Goal: Task Accomplishment & Management: Manage account settings

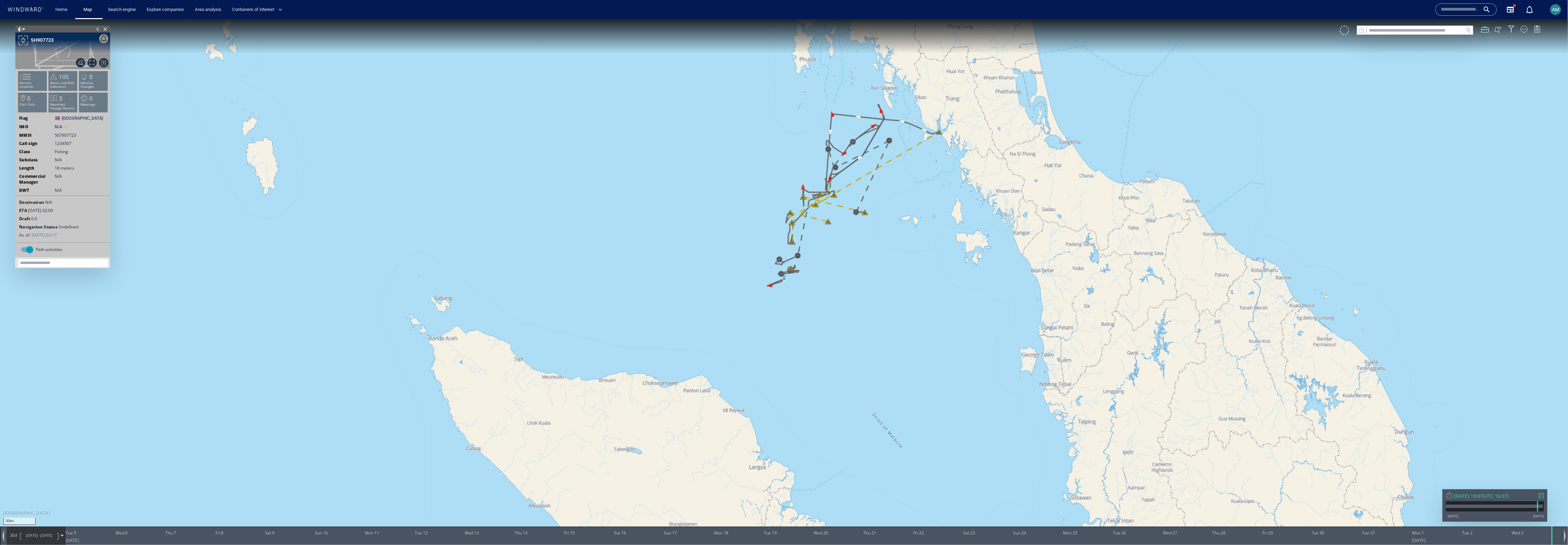
click at [250, 16] on div "Containers of interest" at bounding box center [258, 10] width 64 height 20
click at [250, 12] on span "Containers of interest" at bounding box center [257, 10] width 50 height 8
click at [249, 25] on link "Shipment tracking" at bounding box center [257, 24] width 53 height 12
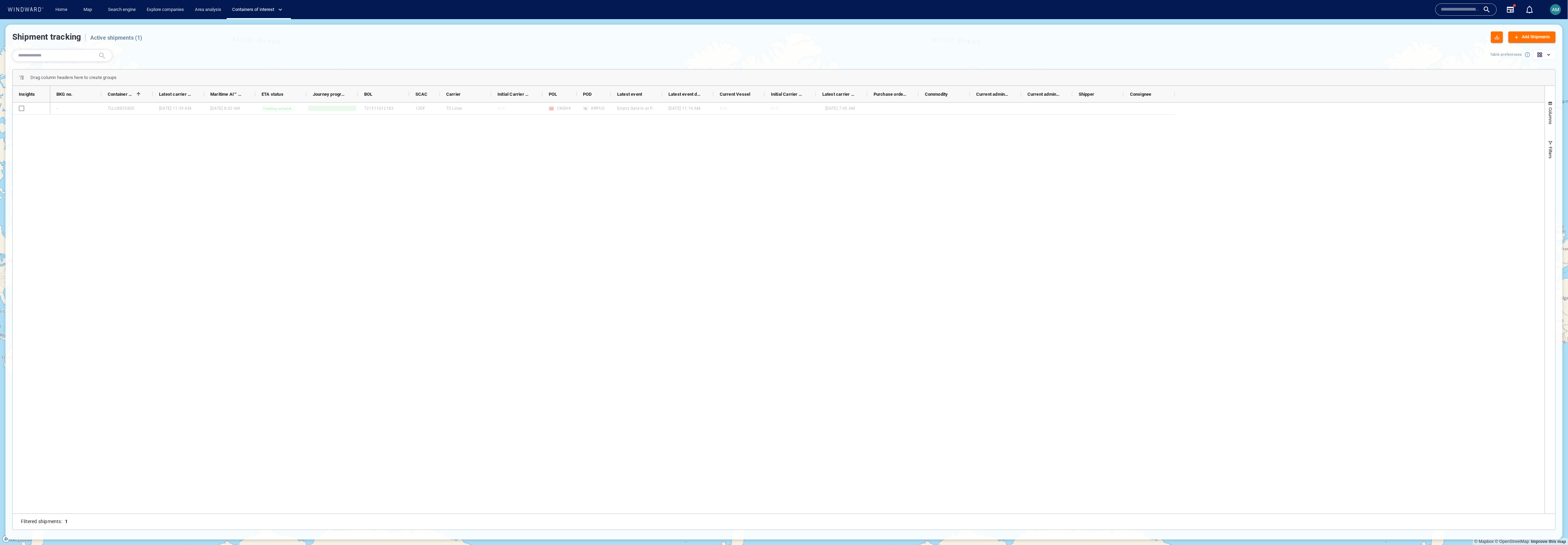
click at [1518, 42] on div "Add Shipments" at bounding box center [1531, 38] width 39 height 10
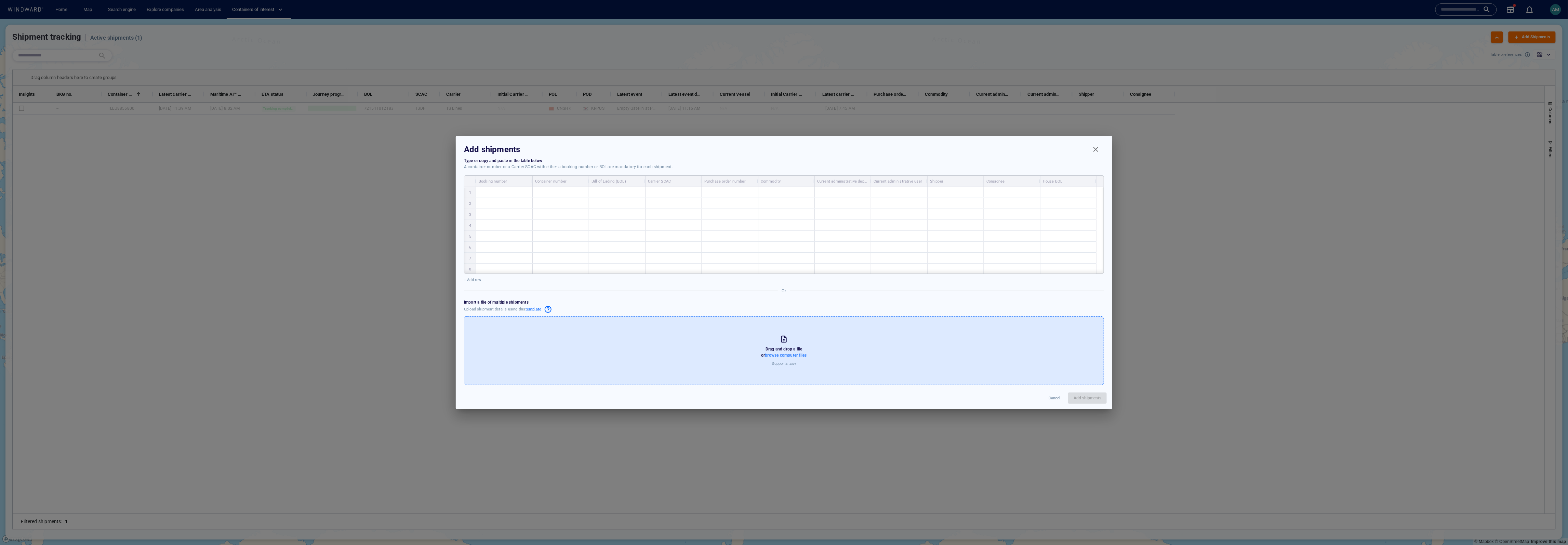
click at [789, 357] on span "browse computer files" at bounding box center [786, 355] width 42 height 5
click at [0, 0] on input "browse computer files" at bounding box center [0, 0] width 0 height 0
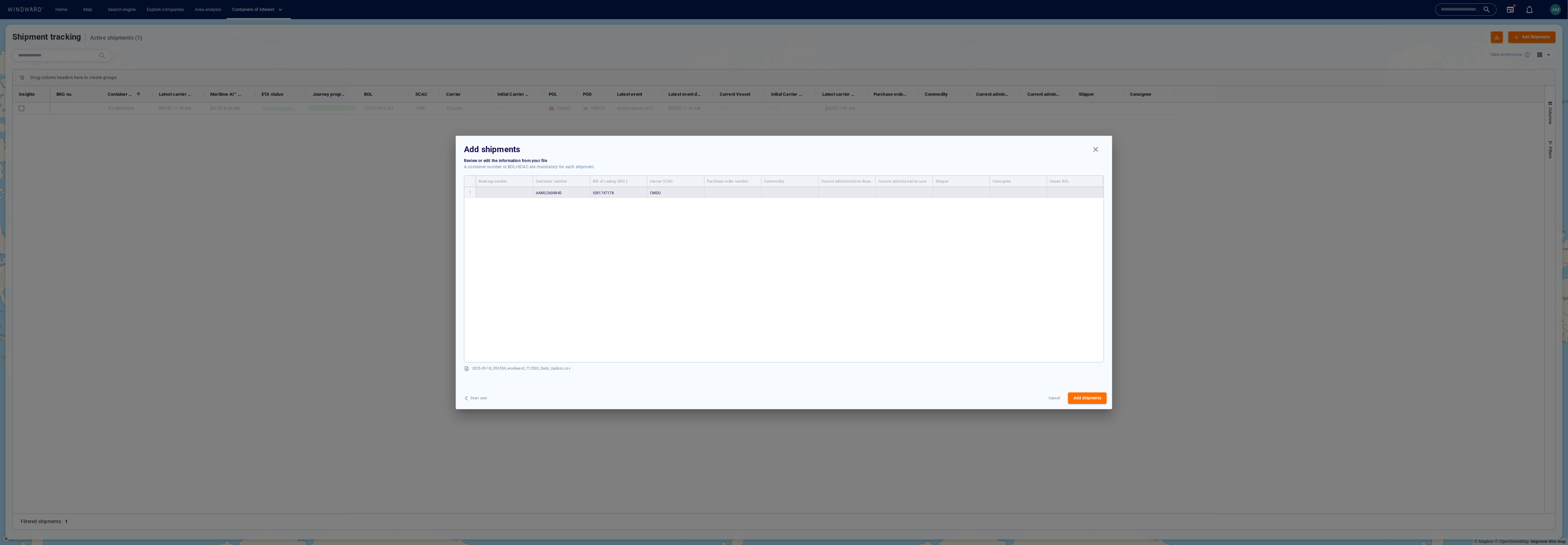
click at [607, 192] on span "ISB1747178" at bounding box center [603, 193] width 21 height 4
click at [688, 197] on div "CMDU" at bounding box center [676, 192] width 57 height 11
click at [1088, 402] on span "Add shipments" at bounding box center [1088, 398] width 28 height 7
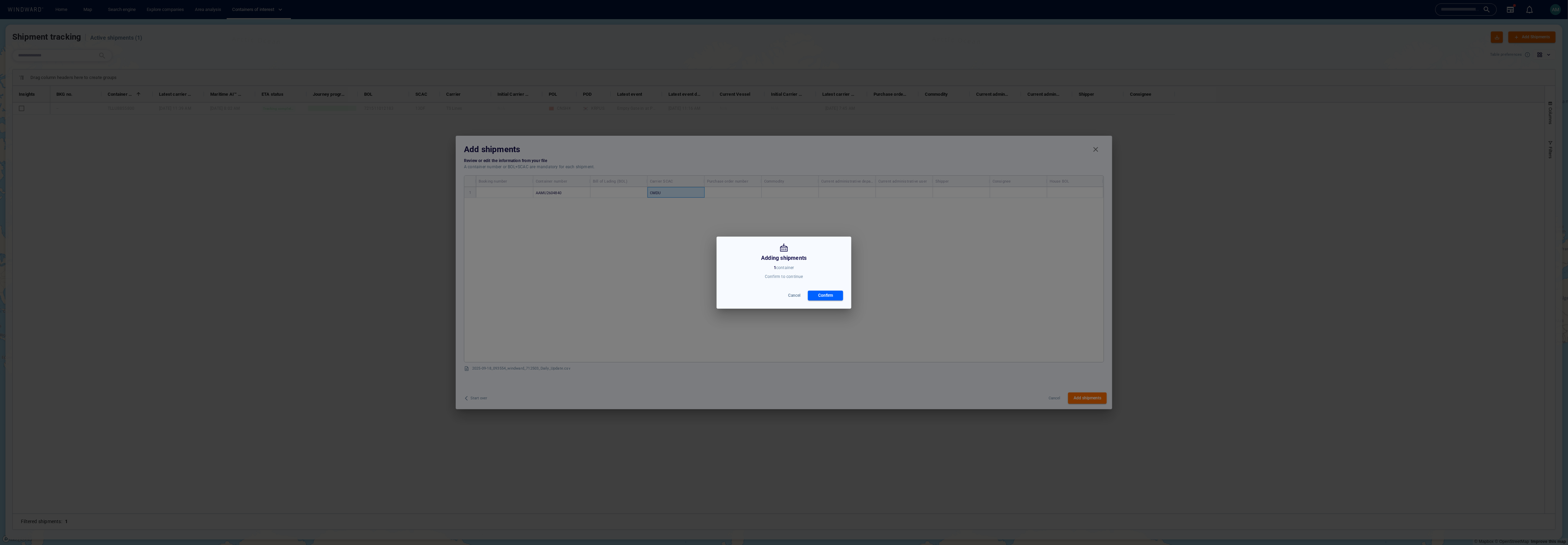
click at [832, 302] on div "Cancel Confirm" at bounding box center [784, 295] width 130 height 21
click at [830, 297] on div "Confirm" at bounding box center [826, 296] width 18 height 10
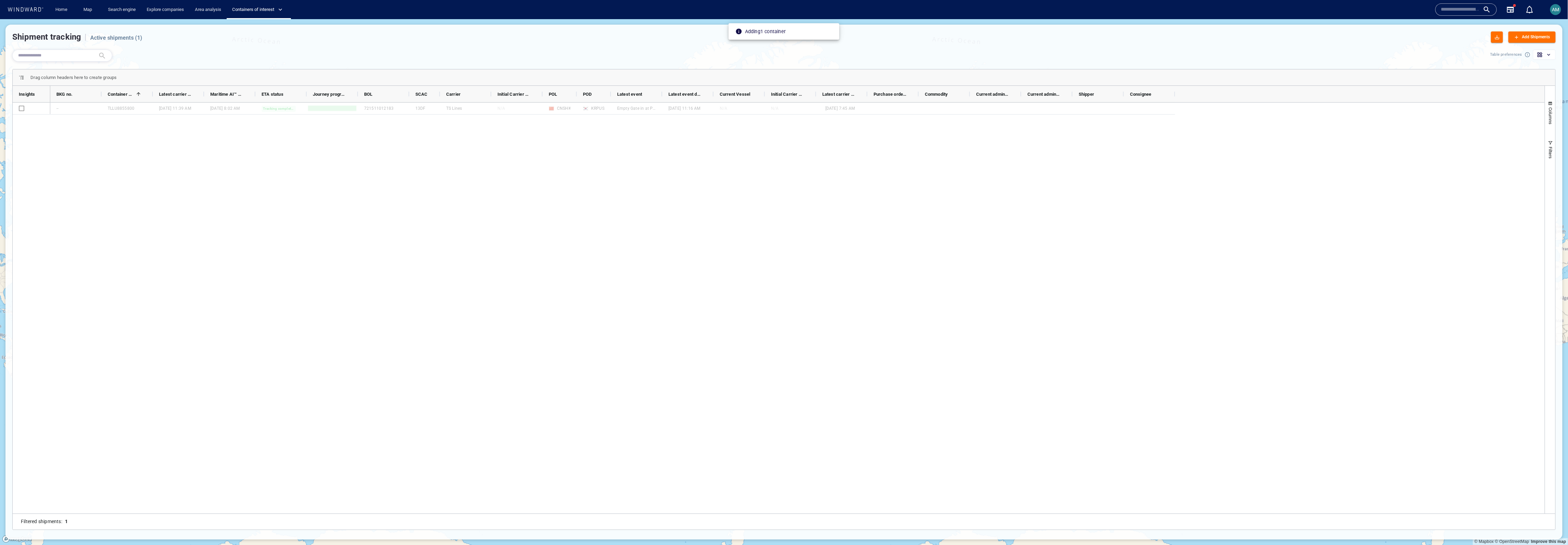
click at [254, 136] on div "-- TLLU8855800 06 Aug '25 11:39 am 10 Aug '25 8:02 am Tracking completed 721511…" at bounding box center [798, 309] width 1495 height 411
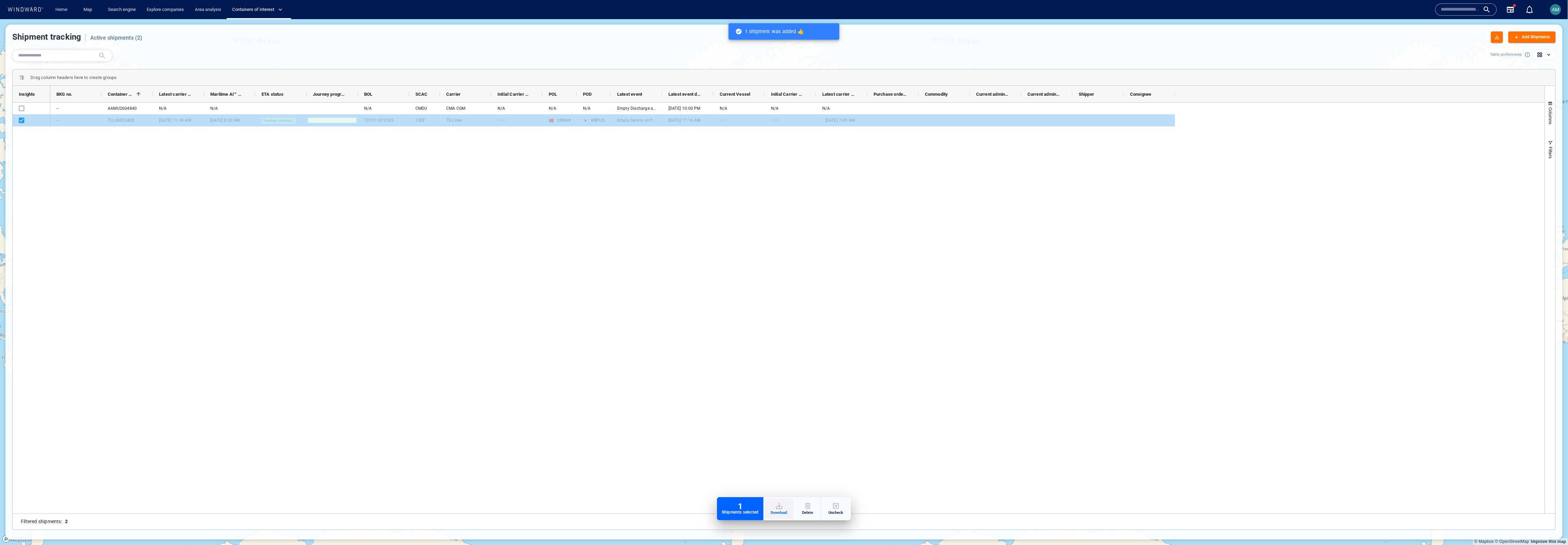
click at [779, 507] on div "button" at bounding box center [779, 506] width 17 height 8
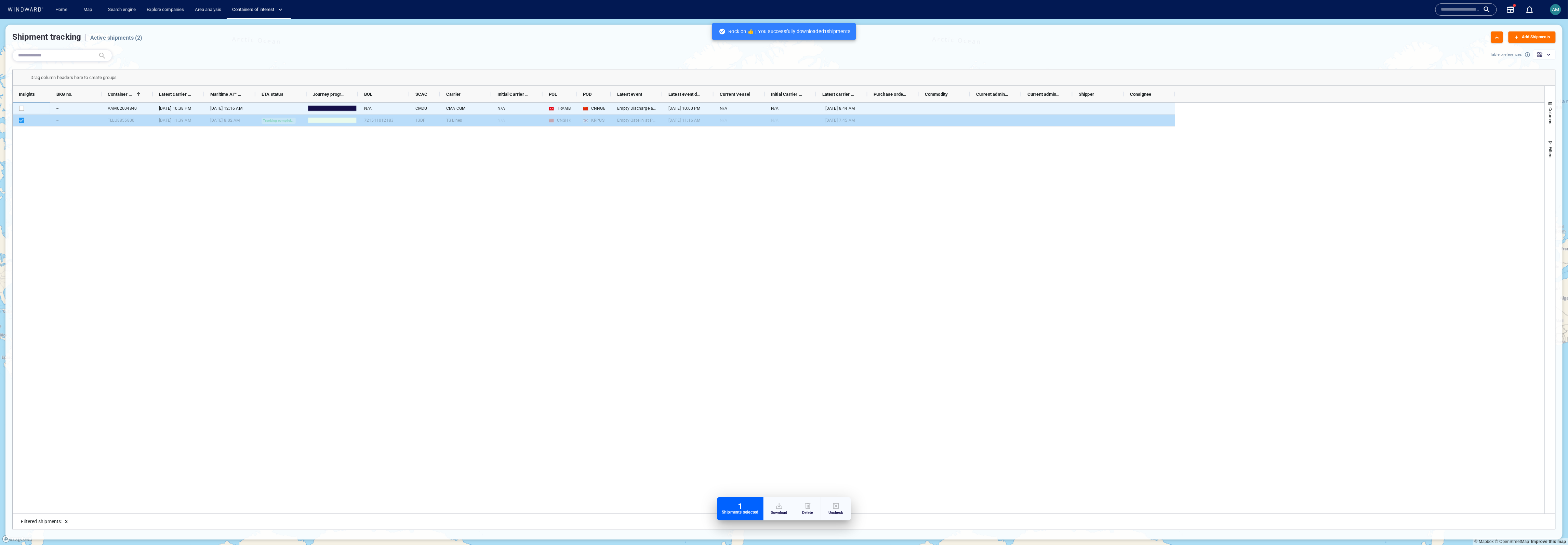
click at [22, 105] on div "Press SPACE to select this row." at bounding box center [22, 109] width 6 height 12
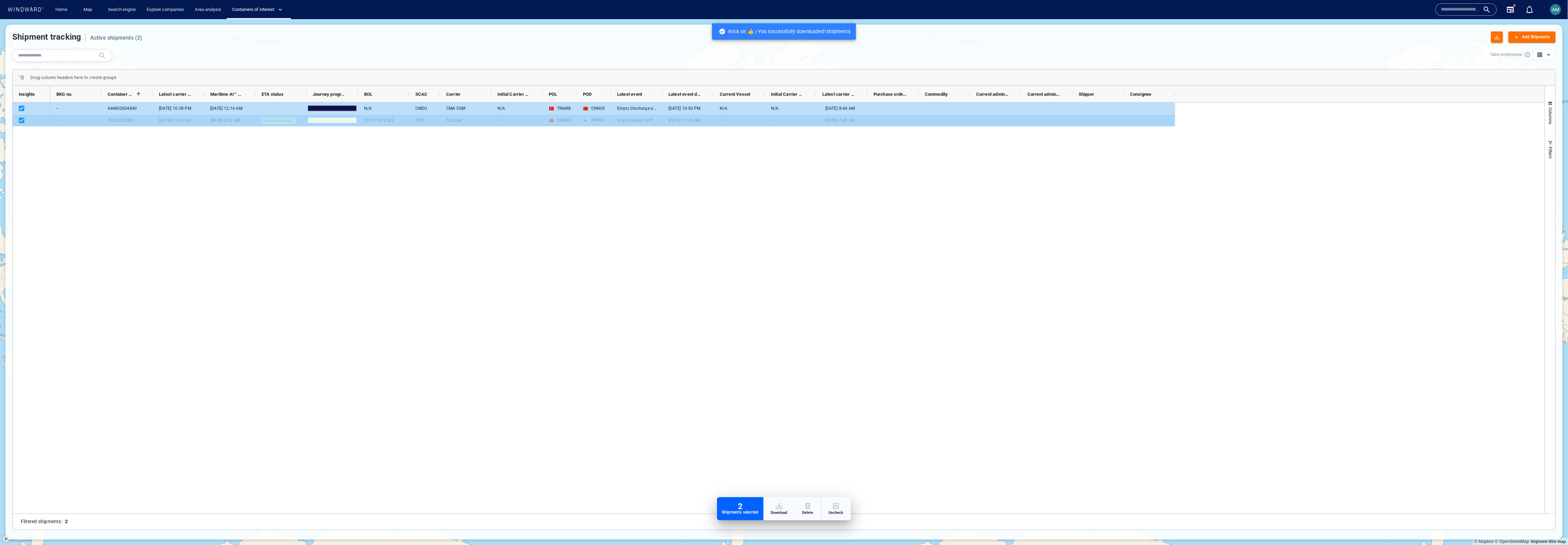
click at [25, 126] on div "Press SPACE to deselect this row." at bounding box center [24, 121] width 10 height 12
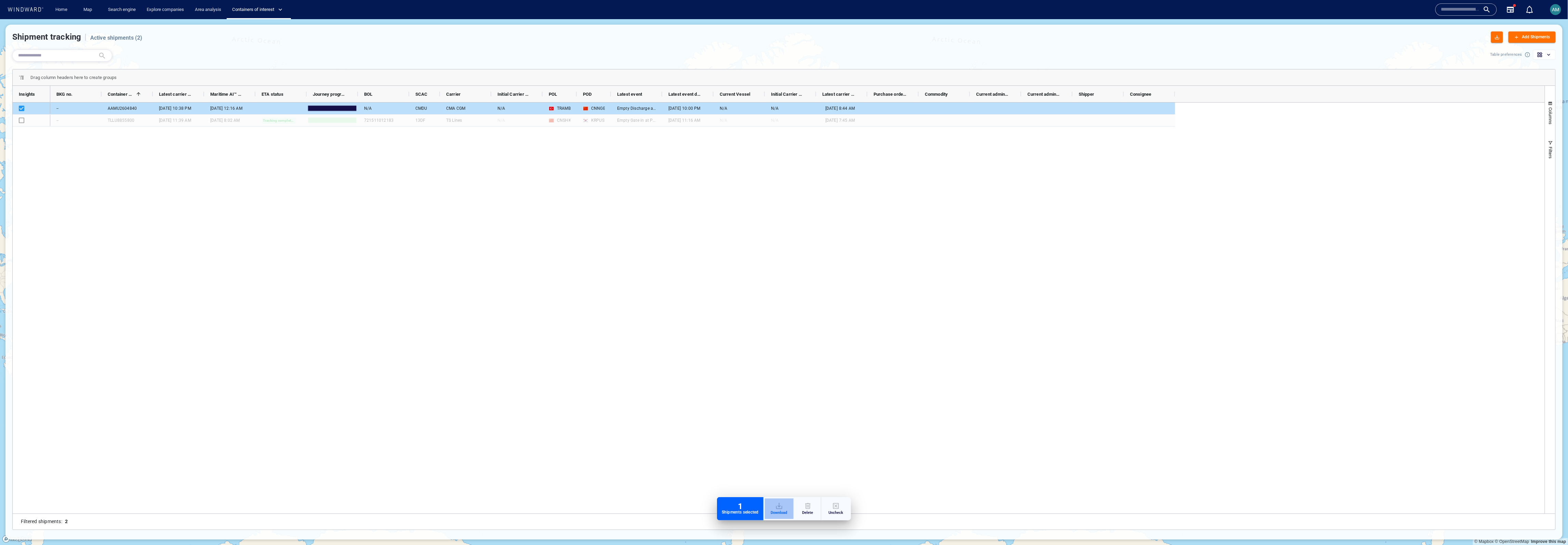
click at [784, 505] on div "button" at bounding box center [779, 506] width 17 height 8
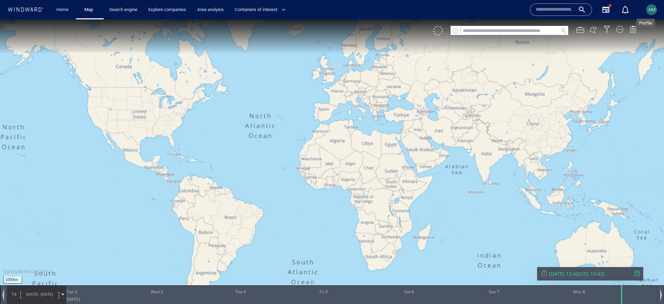
click at [648, 10] on span "AM" at bounding box center [651, 10] width 7 height 6
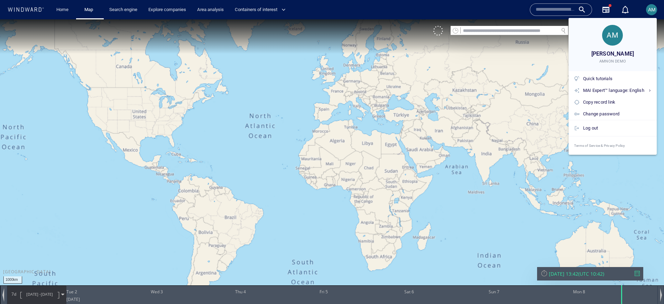
click at [264, 70] on div at bounding box center [332, 152] width 664 height 304
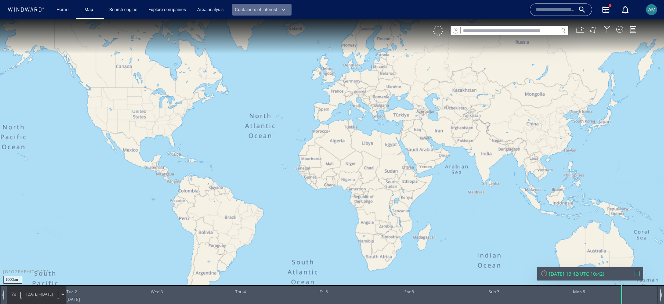
click at [266, 7] on span "Containers of interest" at bounding box center [260, 10] width 51 height 8
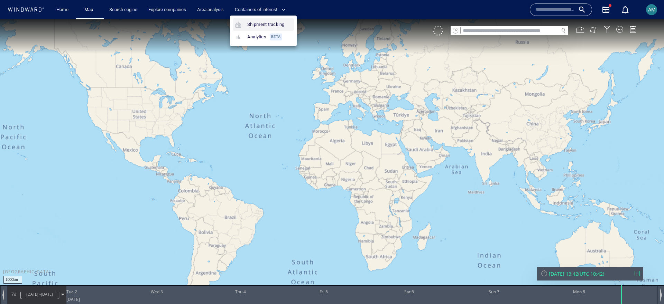
click at [256, 24] on link "Shipment tracking" at bounding box center [260, 24] width 54 height 12
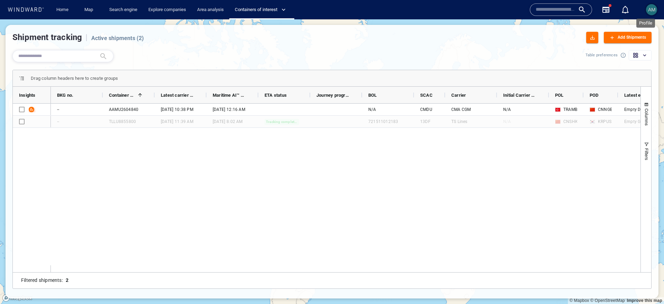
click at [649, 10] on span "AM" at bounding box center [651, 10] width 7 height 6
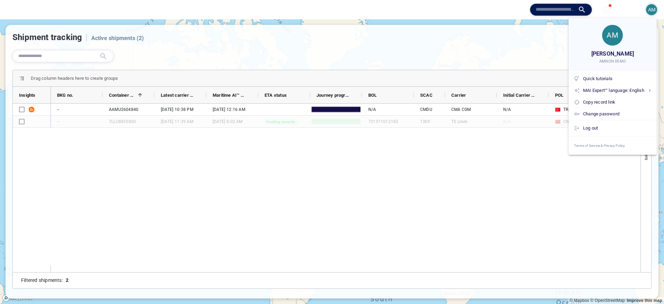
click at [648, 10] on div at bounding box center [332, 152] width 664 height 304
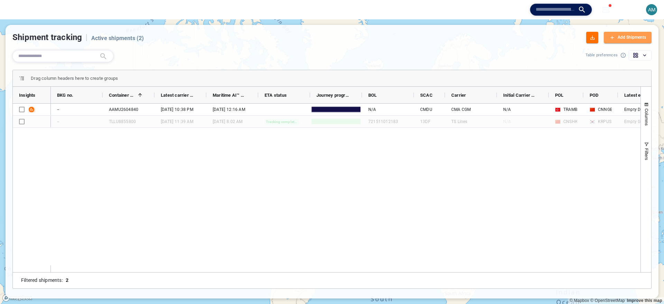
click at [624, 36] on div "Add Shipments" at bounding box center [631, 38] width 31 height 10
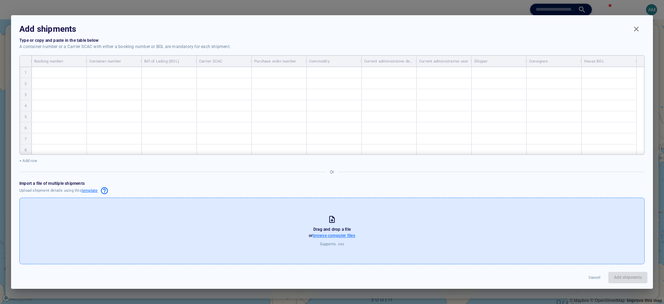
click at [342, 237] on span "browse computer files" at bounding box center [334, 235] width 42 height 5
click at [0, 0] on input "browse computer files" at bounding box center [0, 0] width 0 height 0
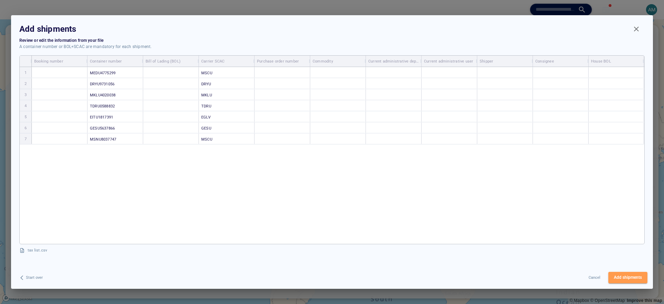
click at [612, 275] on button "Add shipments" at bounding box center [627, 277] width 39 height 11
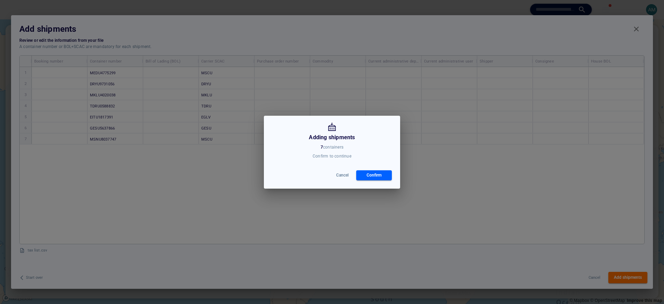
click at [371, 174] on div "Confirm" at bounding box center [374, 176] width 18 height 10
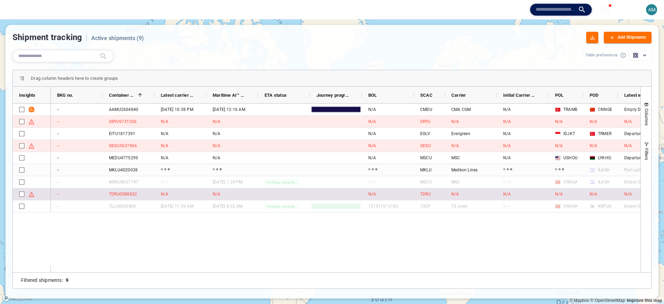
click at [121, 195] on div "TDRU0588832" at bounding box center [123, 194] width 28 height 6
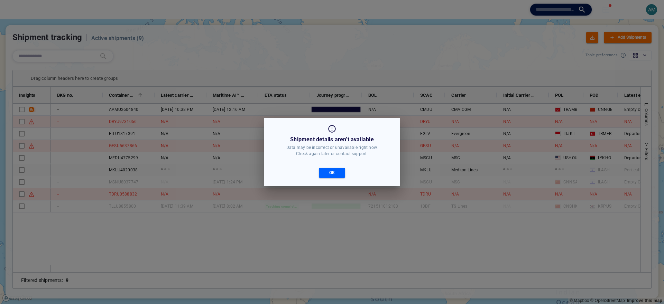
click at [331, 179] on div "OK" at bounding box center [332, 173] width 131 height 21
click at [333, 182] on div "OK" at bounding box center [332, 173] width 131 height 21
click at [333, 173] on div "OK" at bounding box center [332, 173] width 8 height 10
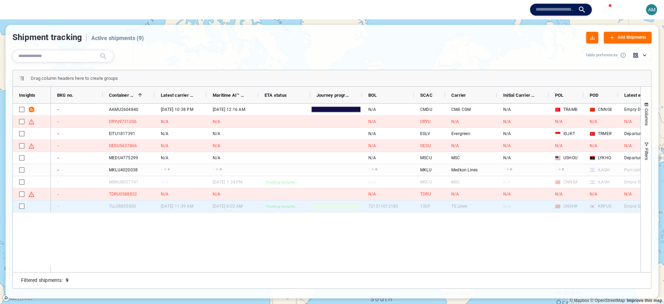
click at [155, 205] on div "06 Aug '25 11:39 am" at bounding box center [181, 207] width 52 height 12
click at [140, 206] on div "TLLU8855800" at bounding box center [129, 207] width 52 height 12
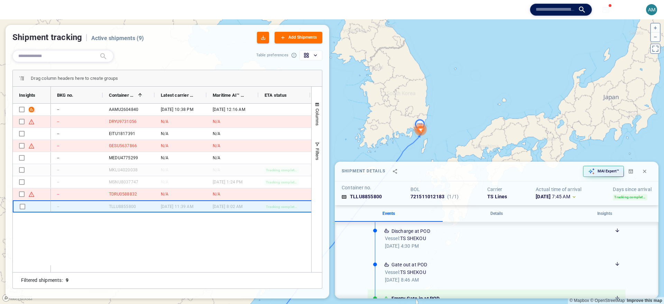
scroll to position [230, 0]
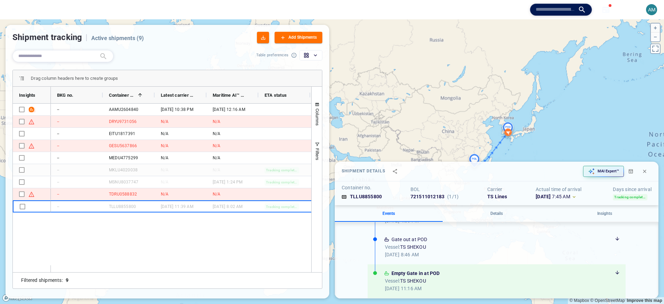
drag, startPoint x: 499, startPoint y: 112, endPoint x: 505, endPoint y: 2, distance: 109.8
click at [505, 2] on div "Home Map Search engine Explore companies Area analysis Containers of interest N…" at bounding box center [332, 152] width 664 height 304
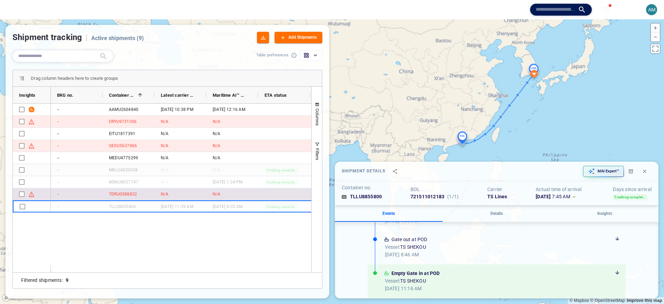
click at [128, 191] on div "TDRU0588832" at bounding box center [123, 194] width 28 height 6
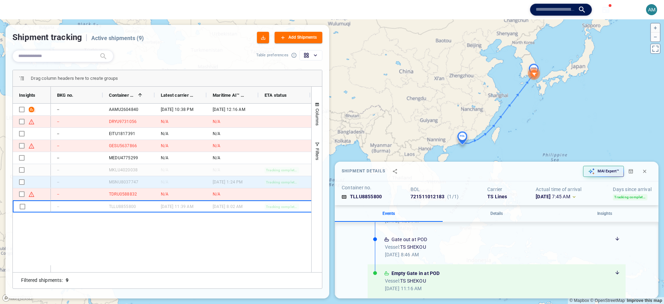
click at [127, 185] on div "MSNU8037747" at bounding box center [123, 182] width 29 height 6
click at [127, 184] on div "MSNU8037747" at bounding box center [123, 182] width 29 height 6
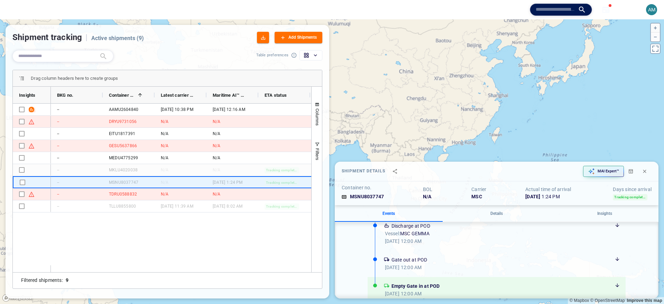
scroll to position [436, 0]
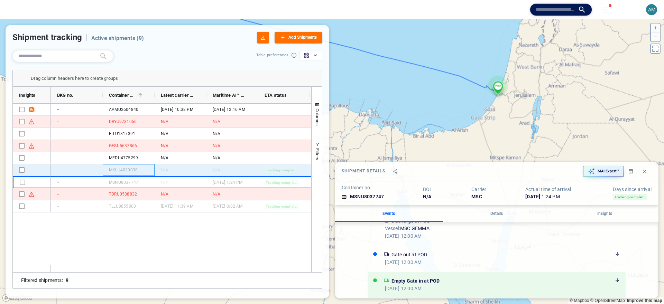
click at [127, 172] on div "MKLU4020038" at bounding box center [123, 170] width 29 height 6
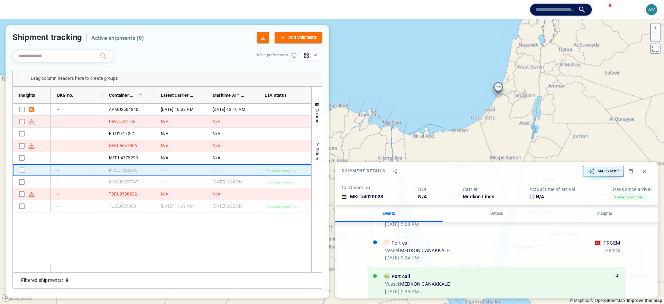
scroll to position [162, 0]
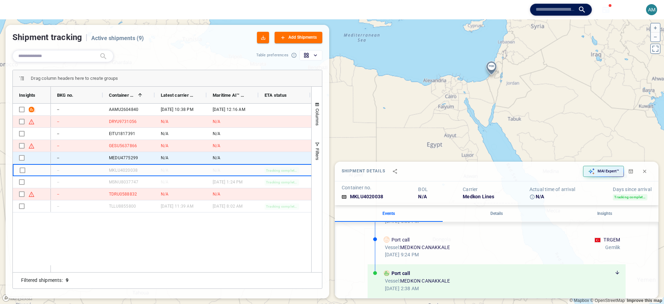
click at [143, 158] on div "MEDU4775299" at bounding box center [129, 158] width 52 height 12
click at [140, 158] on div "MEDU4775299" at bounding box center [129, 158] width 52 height 12
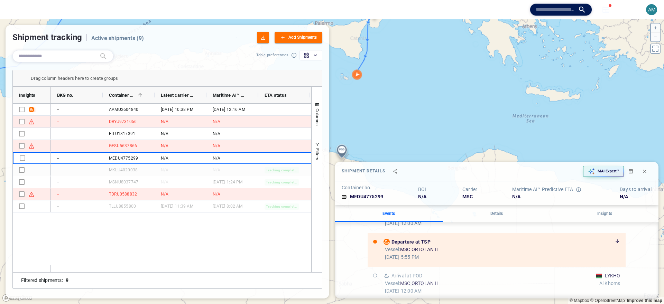
scroll to position [621, 0]
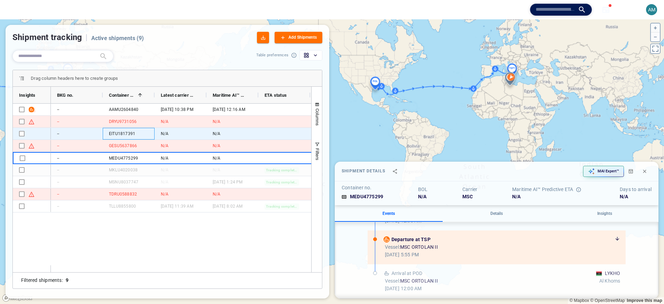
click at [145, 137] on div "EITU1817391" at bounding box center [129, 134] width 52 height 12
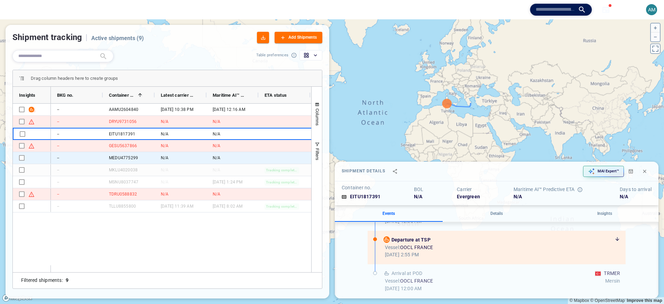
scroll to position [162, 0]
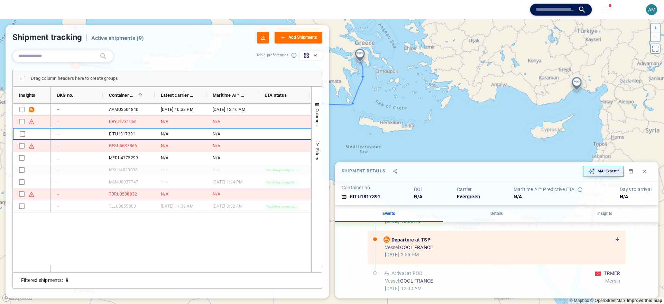
drag, startPoint x: 520, startPoint y: 95, endPoint x: 627, endPoint y: 79, distance: 107.7
click at [627, 79] on canvas "Map" at bounding box center [332, 161] width 664 height 285
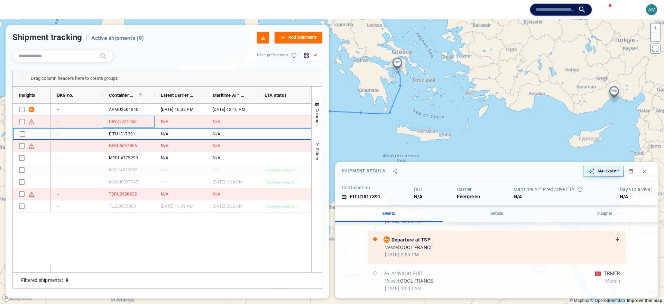
drag, startPoint x: 146, startPoint y: 121, endPoint x: 104, endPoint y: 232, distance: 118.0
click at [104, 232] on div "-- AAMU2604840 27 May '25 10:38 pm 07 Aug '25 12:16 am N/A -- DRYU9731056 N/A N…" at bounding box center [181, 185] width 260 height 162
click at [173, 262] on div "-- AAMU2604840 27 May '25 10:38 pm 07 Aug '25 12:16 am N/A -- DRYU9731056 N/A N…" at bounding box center [181, 185] width 260 height 162
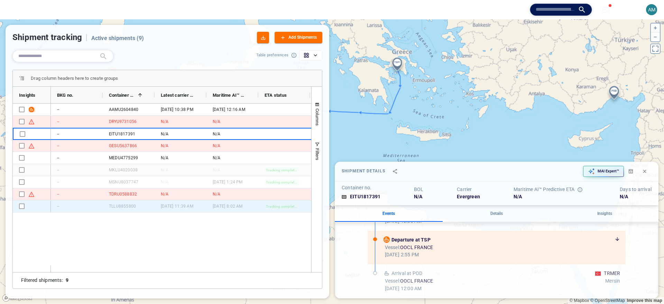
click at [109, 208] on div "TLLU8855800" at bounding box center [122, 206] width 27 height 6
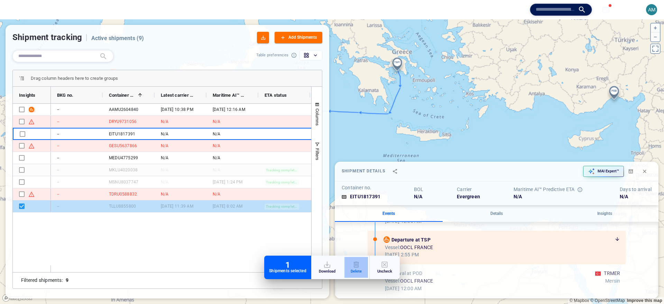
click at [359, 263] on div "button" at bounding box center [356, 265] width 11 height 8
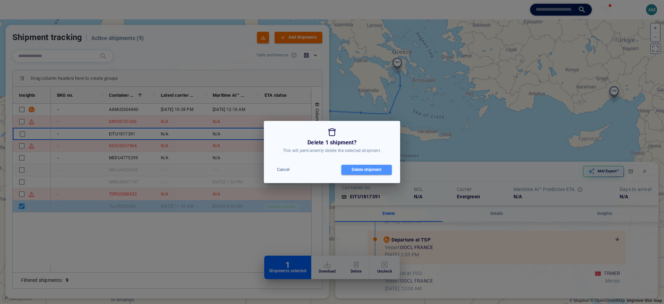
click at [368, 172] on div "Delete shipment" at bounding box center [366, 170] width 33 height 10
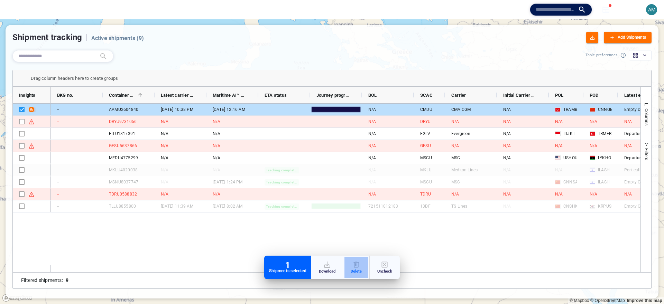
click at [362, 267] on button "Delete" at bounding box center [357, 267] width 24 height 21
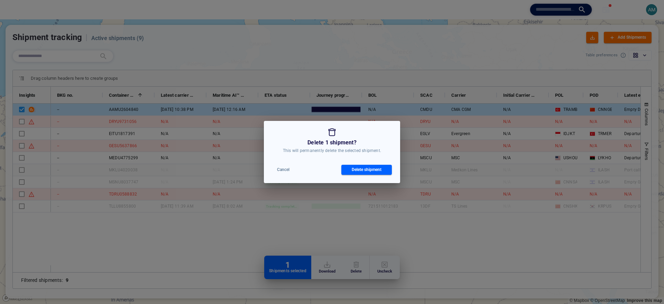
click at [356, 177] on div "Cancel Delete shipment" at bounding box center [332, 169] width 131 height 21
click at [356, 175] on div "Delete shipment" at bounding box center [366, 170] width 53 height 13
click at [353, 168] on div "Delete shipment" at bounding box center [366, 170] width 33 height 10
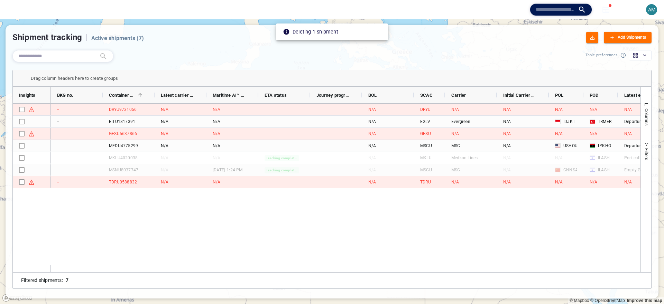
click at [274, 236] on div "-- DRYU9731056 N/A N/A N/A DRYU N/A N/A N/A N/A N/A N/A -- EITU1817391 N/A N/A …" at bounding box center [346, 185] width 590 height 162
click at [271, 204] on div "-- DRYU9731056 N/A N/A N/A DRYU N/A N/A N/A N/A N/A N/A -- EITU1817391 N/A N/A …" at bounding box center [346, 185] width 590 height 162
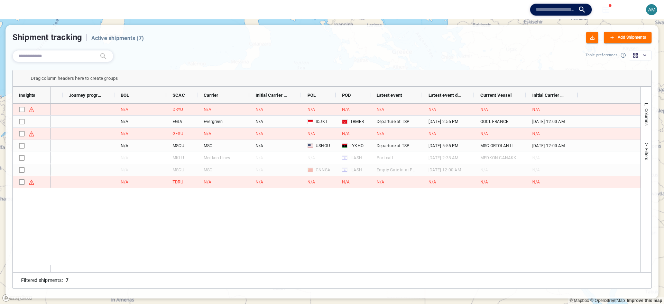
scroll to position [0, 0]
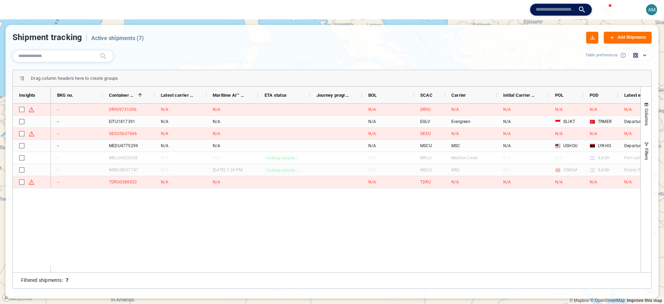
click at [154, 190] on div "N/A N/A DRYU N/A N/A N/A N/A N/A N/A N/A DRYU9731056 -- N/A N/A EGLV Evergreen …" at bounding box center [346, 185] width 590 height 162
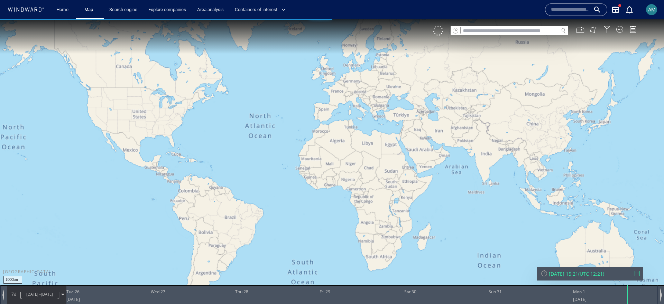
click at [485, 36] on canvas "Map" at bounding box center [332, 158] width 664 height 278
click at [479, 33] on input "text" at bounding box center [510, 30] width 98 height 9
paste input "**********"
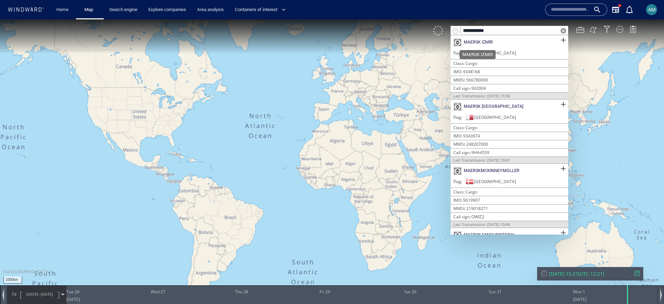
type input "**********"
click at [481, 42] on div "MAERSK IZMIR" at bounding box center [478, 42] width 29 height 6
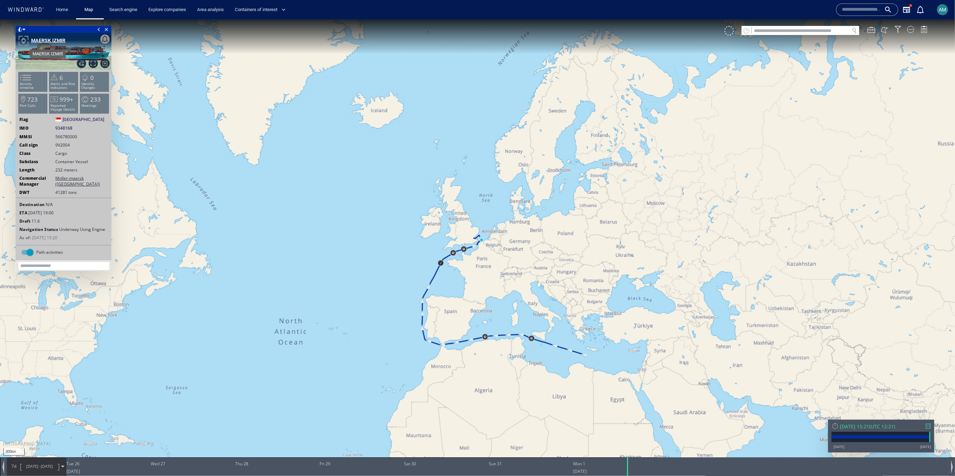
click at [42, 41] on div "MAERSK IZMIR" at bounding box center [48, 40] width 34 height 8
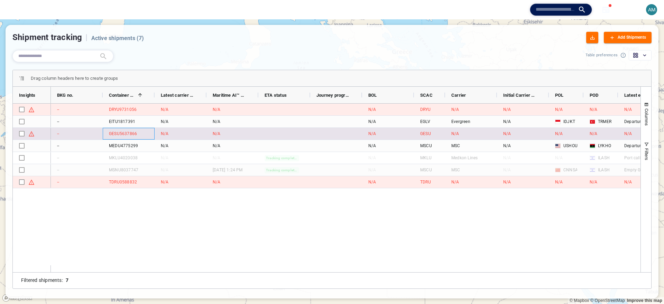
click at [126, 138] on div "GESU5637866" at bounding box center [129, 134] width 52 height 12
click at [125, 136] on div "GESU5637866" at bounding box center [123, 134] width 28 height 6
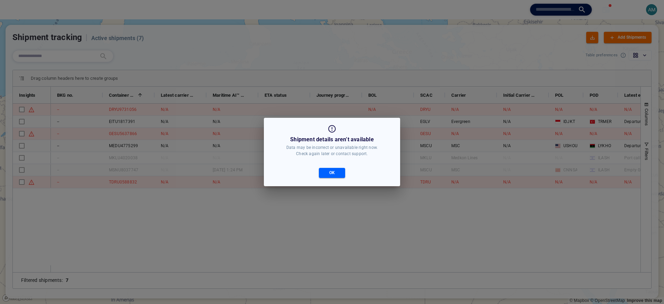
click at [334, 178] on div "OK" at bounding box center [332, 173] width 8 height 10
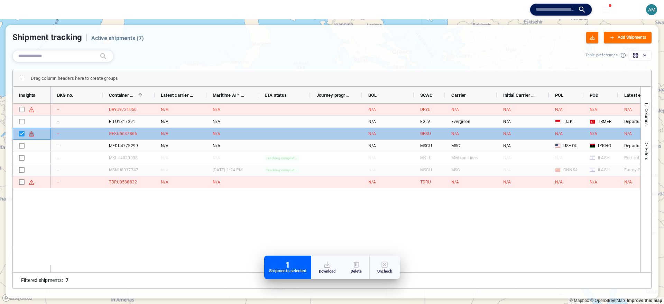
click at [32, 136] on span "Press SPACE to deselect this row." at bounding box center [32, 134] width 6 height 6
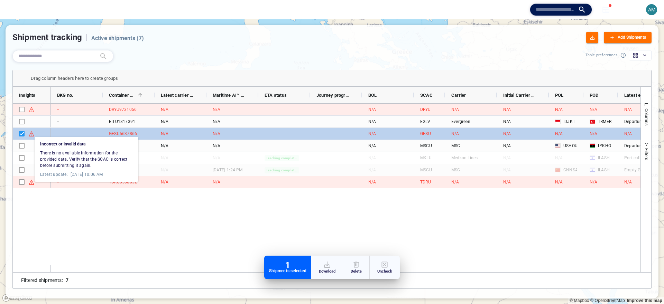
click at [232, 135] on div at bounding box center [332, 152] width 664 height 304
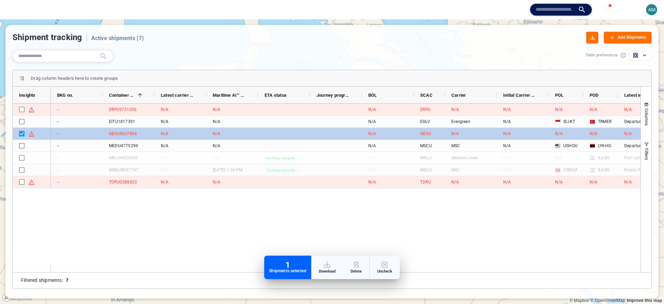
click at [319, 237] on div "N/A N/A DRYU N/A N/A N/A N/A N/A N/A N/A DRYU9731056 -- N/A N/A EGLV Evergreen …" at bounding box center [346, 185] width 590 height 162
click at [624, 41] on div "Add Shipments" at bounding box center [631, 38] width 31 height 10
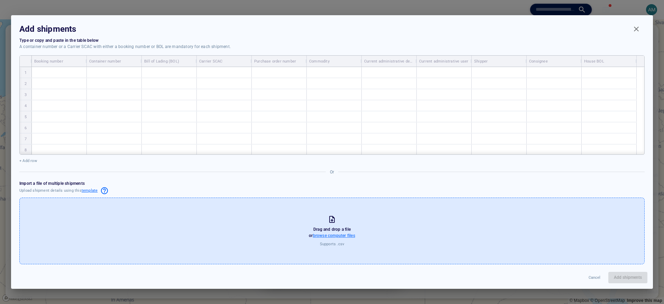
click at [339, 236] on span "browse computer files" at bounding box center [334, 235] width 42 height 5
click at [0, 0] on input "browse computer files" at bounding box center [0, 0] width 0 height 0
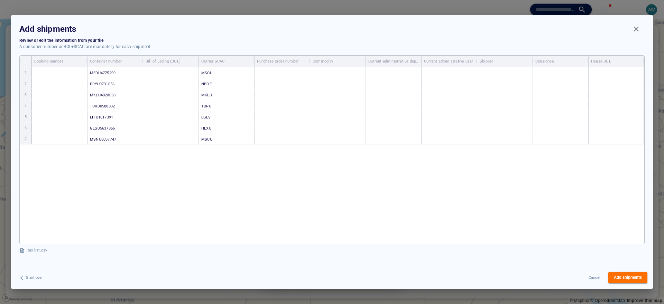
click at [623, 279] on span "Add shipments" at bounding box center [628, 277] width 28 height 7
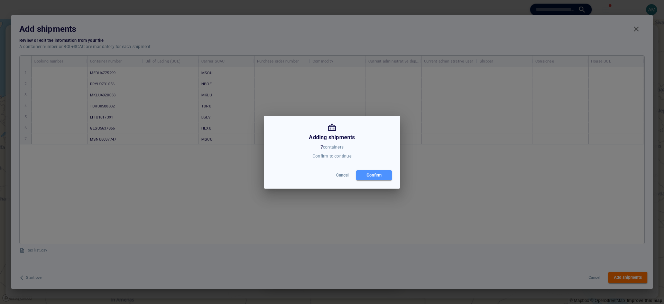
click at [369, 173] on div "Confirm" at bounding box center [374, 176] width 18 height 10
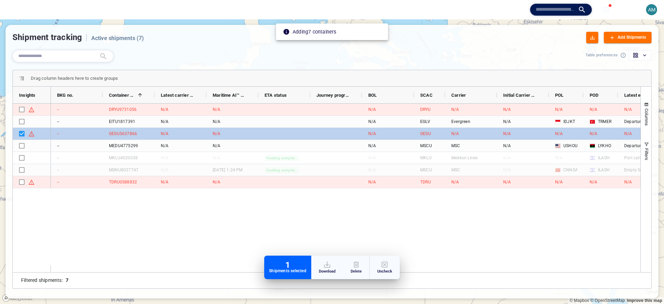
click at [437, 205] on div "N/A N/A DRYU N/A N/A N/A N/A N/A N/A N/A DRYU9731056 -- N/A N/A EGLV Evergreen …" at bounding box center [346, 185] width 590 height 162
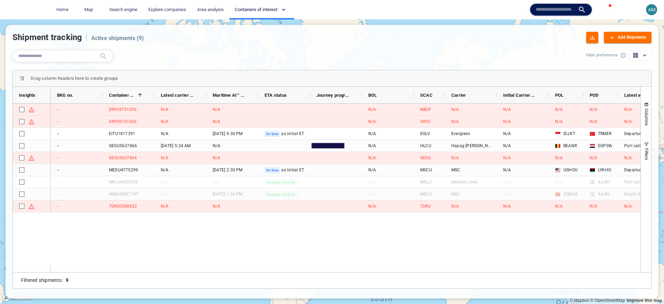
click at [251, 236] on div "-- DRYU9731056 N/A N/A N/A NBOF N/A N/A N/A N/A N/A N/A -- DRYU9731056 N/A N/A …" at bounding box center [346, 185] width 590 height 162
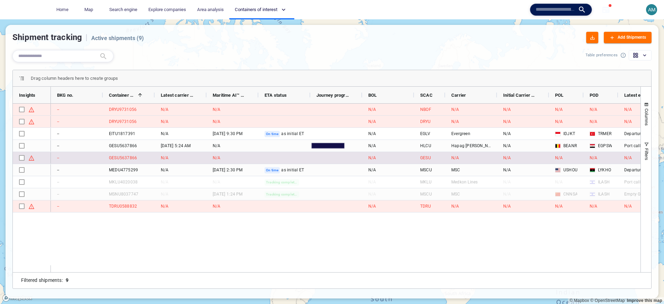
click at [149, 160] on div "GESU5637866" at bounding box center [129, 158] width 52 height 12
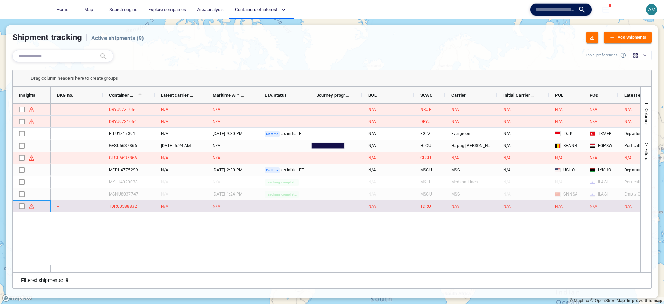
click at [22, 210] on div "Press SPACE to select this row." at bounding box center [22, 207] width 6 height 12
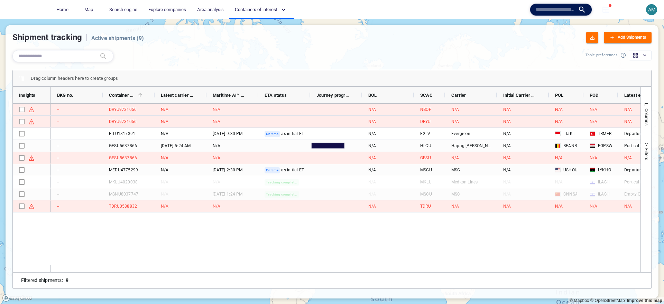
click at [127, 244] on div "-- DRYU9731056 N/A N/A N/A NBOF N/A N/A N/A N/A N/A N/A -- DRYU9731056 N/A N/A …" at bounding box center [346, 185] width 590 height 162
click at [203, 231] on div "-- DRYU9731056 N/A N/A N/A NBOF N/A N/A N/A N/A N/A N/A -- DRYU9731056 N/A N/A …" at bounding box center [346, 185] width 590 height 162
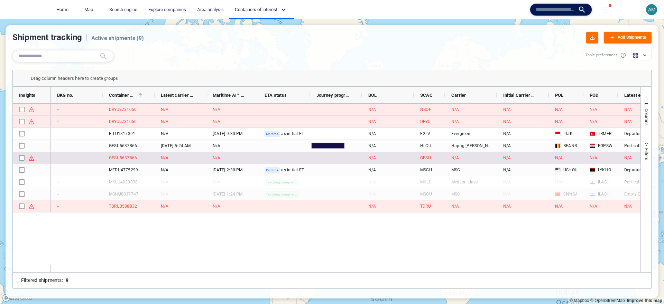
click at [117, 156] on div "GESU5637866" at bounding box center [123, 158] width 28 height 6
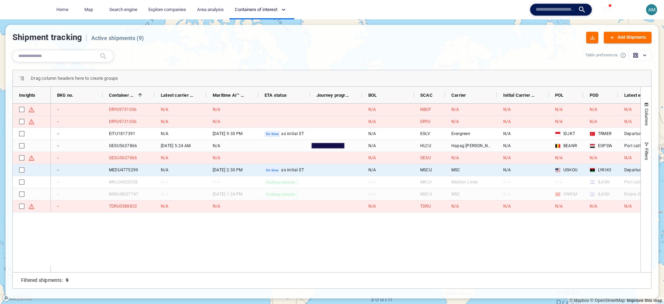
click at [122, 172] on div "MEDU4775299" at bounding box center [123, 170] width 29 height 6
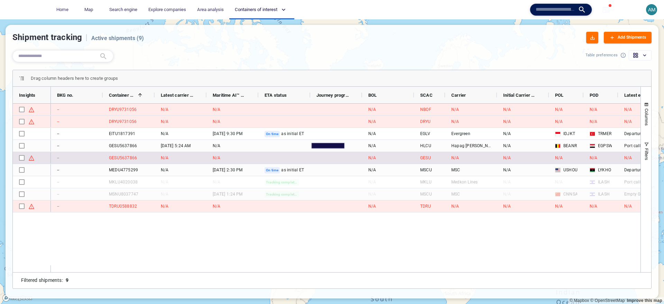
click at [128, 158] on div "GESU5637866" at bounding box center [123, 158] width 28 height 6
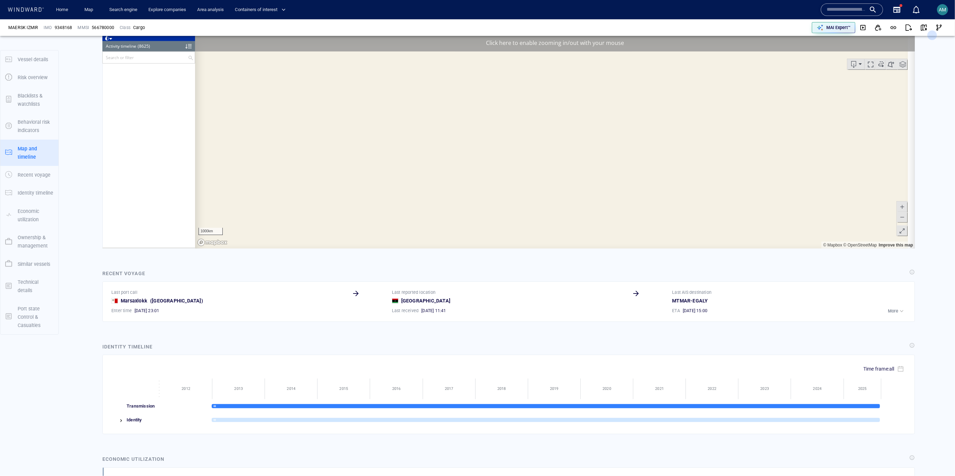
scroll to position [163898, 0]
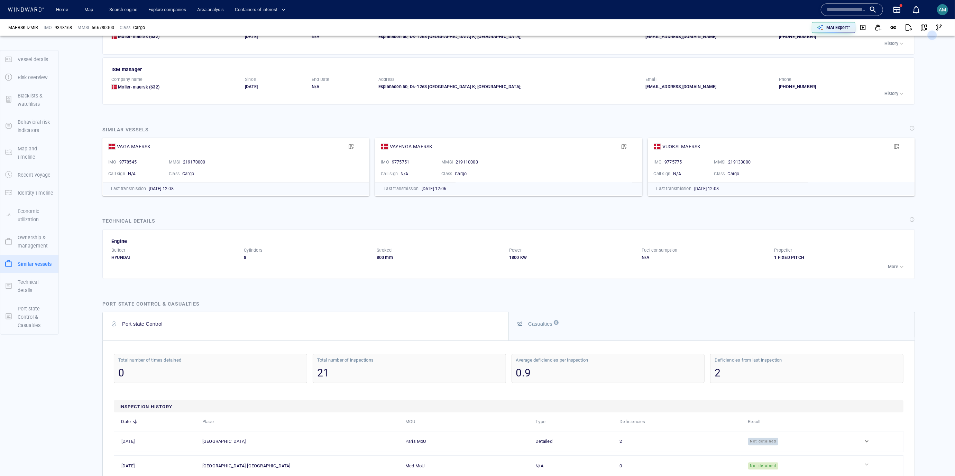
scroll to position [1315, 0]
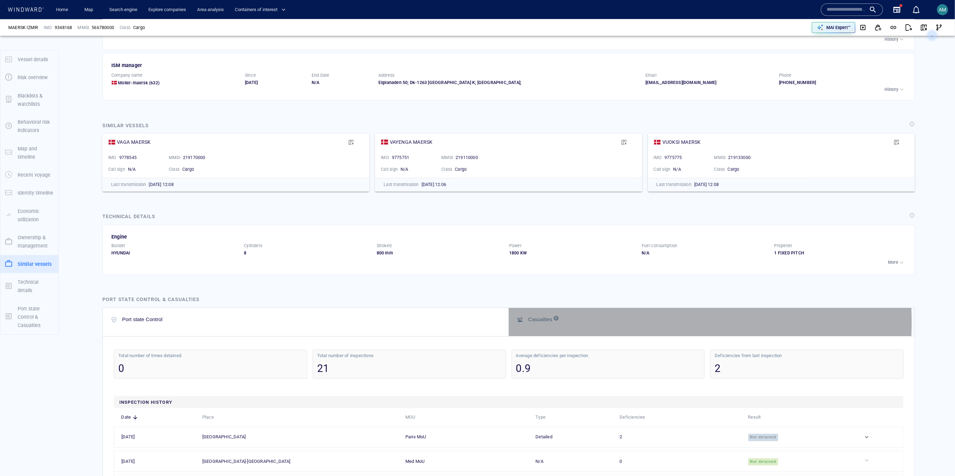
click at [572, 324] on div "Casualties 0" at bounding box center [711, 320] width 389 height 8
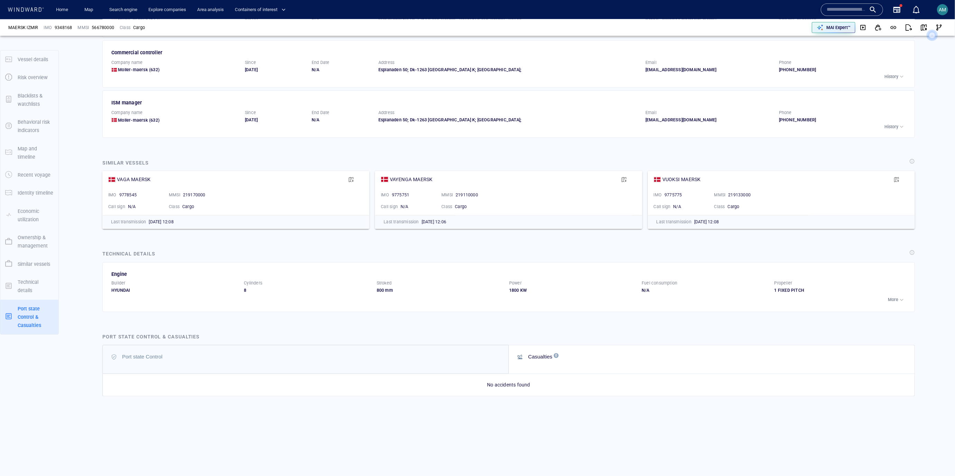
click at [447, 348] on button "Port state Control" at bounding box center [306, 360] width 406 height 28
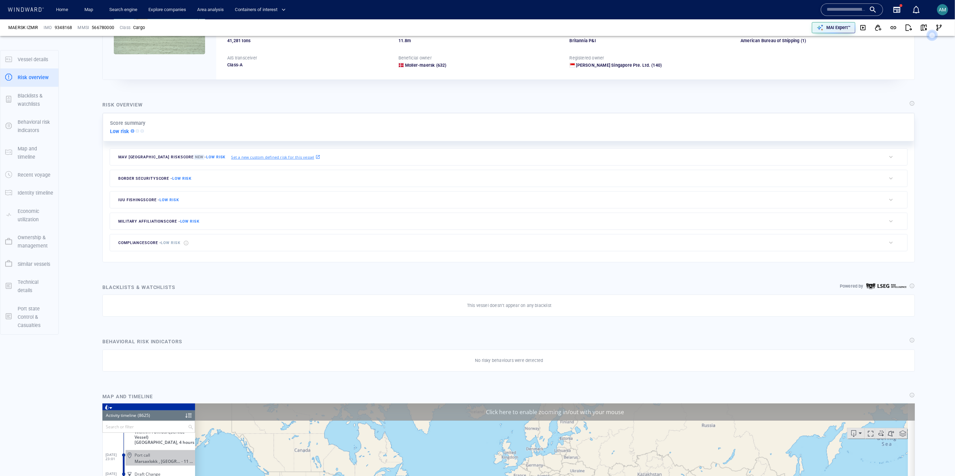
scroll to position [0, 0]
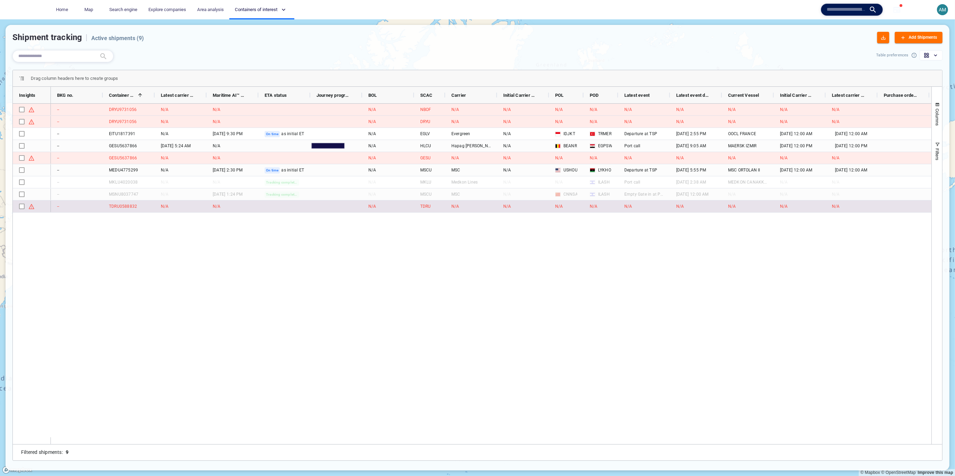
click at [71, 210] on div "--" at bounding box center [77, 207] width 52 height 12
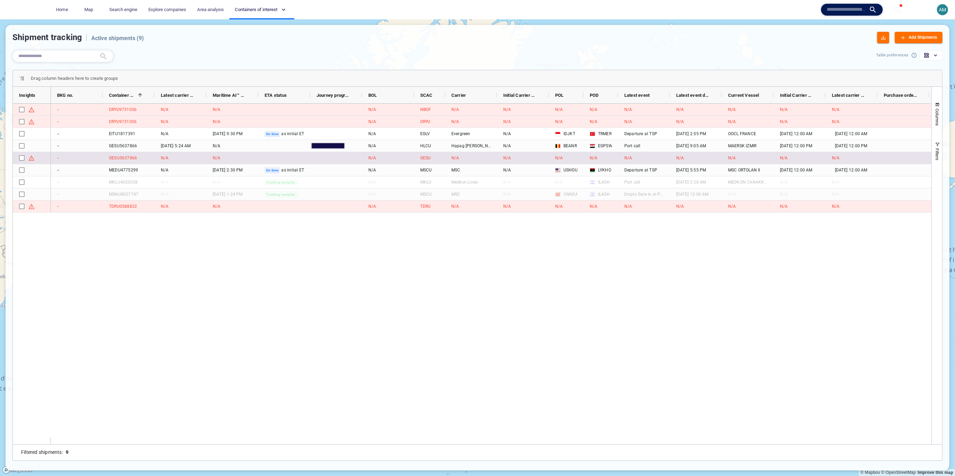
click at [129, 157] on div "GESU5637866" at bounding box center [123, 158] width 28 height 6
click at [128, 157] on div "GESU5637866" at bounding box center [123, 158] width 28 height 6
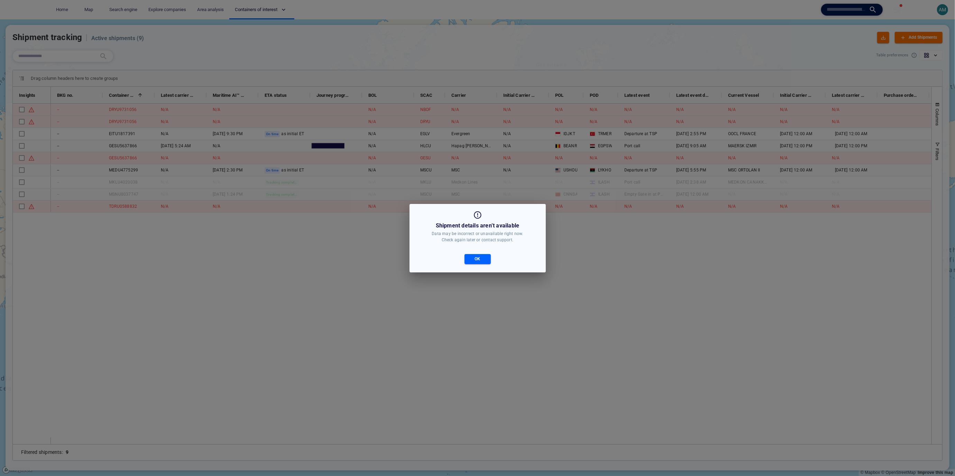
click at [487, 261] on button "OK" at bounding box center [478, 259] width 26 height 10
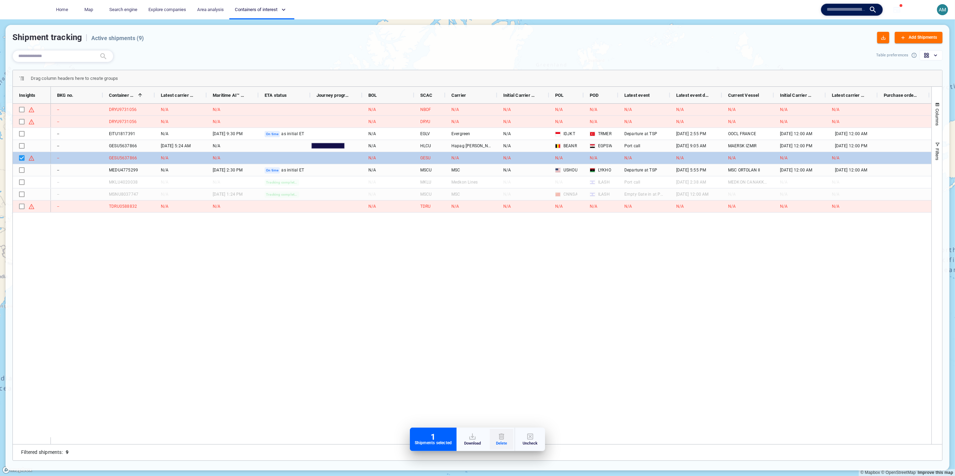
click at [506, 443] on p "Delete" at bounding box center [501, 444] width 11 height 6
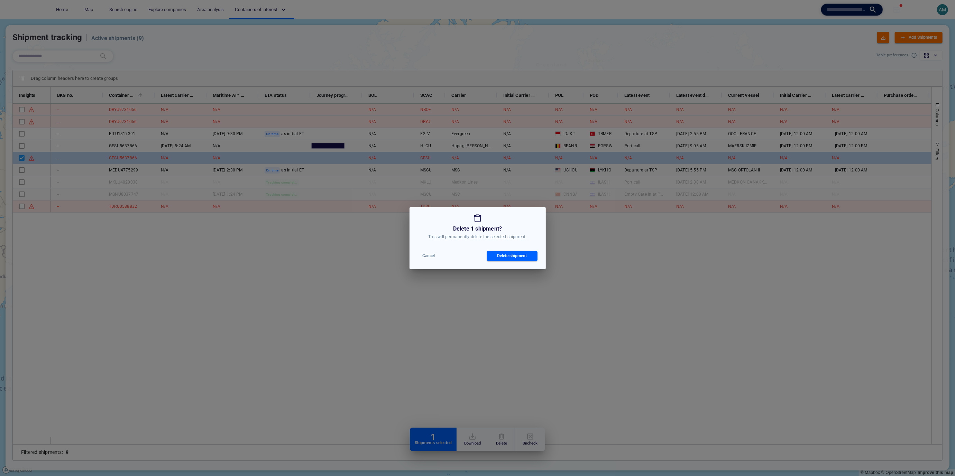
click at [519, 261] on div "Delete shipment" at bounding box center [512, 256] width 53 height 13
click at [517, 257] on div "Delete shipment" at bounding box center [512, 256] width 33 height 10
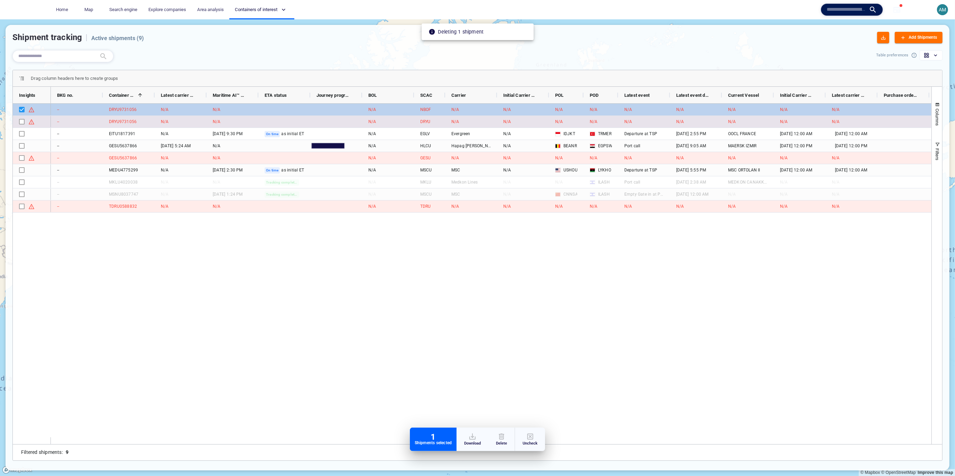
click at [21, 119] on div "Press SPACE to select this row." at bounding box center [22, 122] width 6 height 12
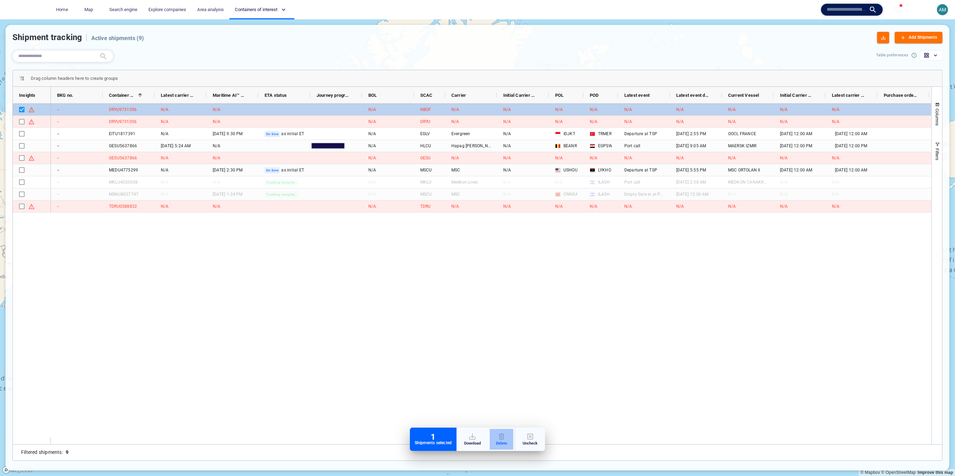
click at [501, 438] on div "button" at bounding box center [501, 437] width 11 height 8
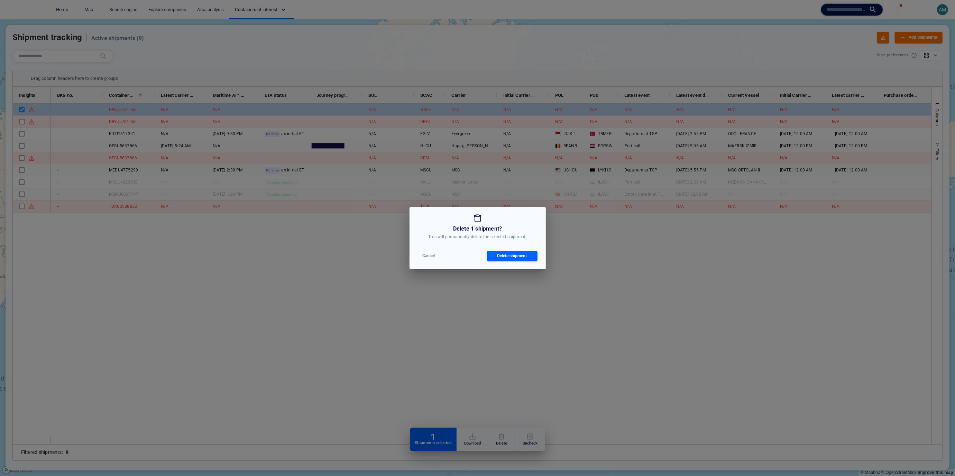
click at [508, 259] on div "Delete shipment" at bounding box center [512, 256] width 33 height 10
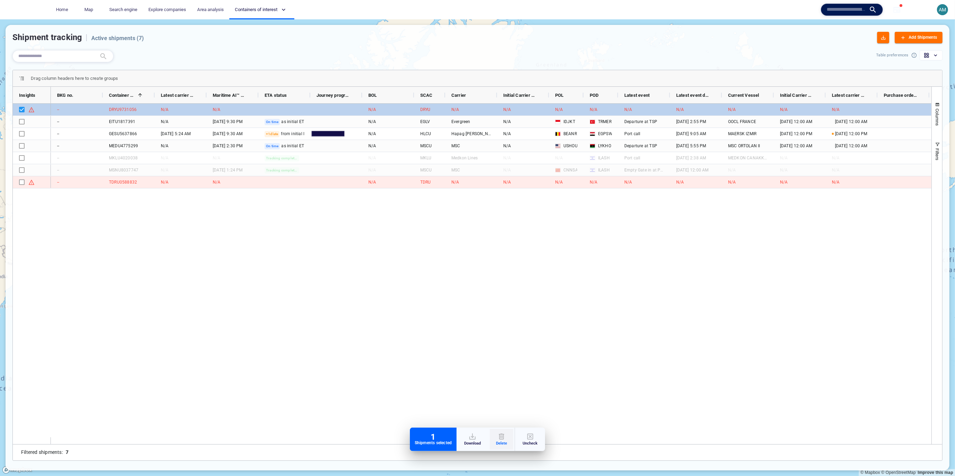
click at [506, 435] on div "button" at bounding box center [501, 437] width 11 height 8
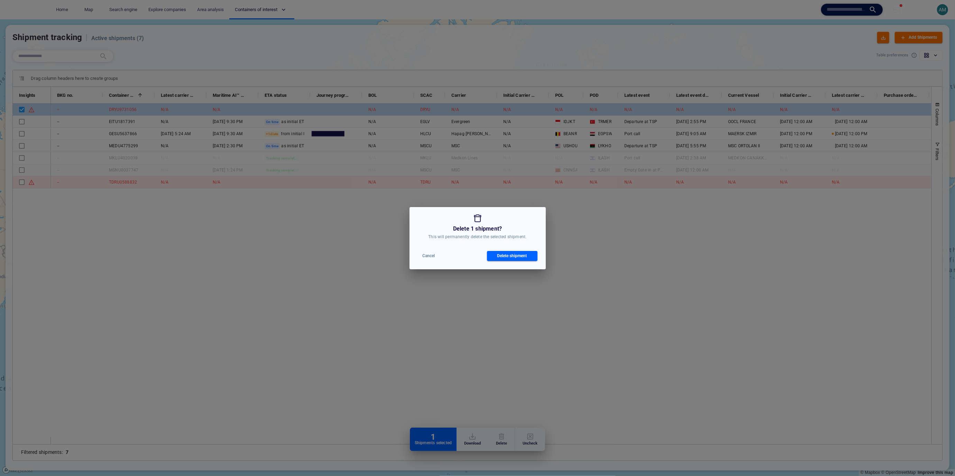
click at [503, 256] on div "Delete shipment" at bounding box center [512, 256] width 33 height 10
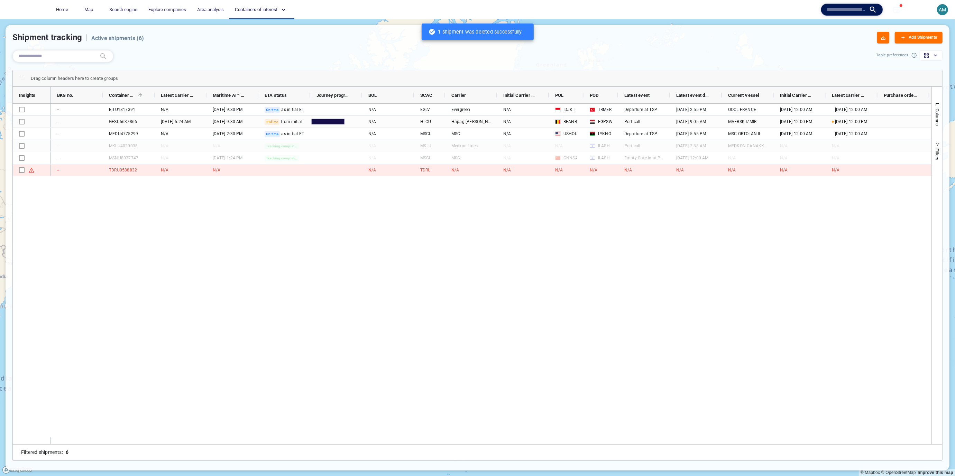
drag, startPoint x: 342, startPoint y: 278, endPoint x: 341, endPoint y: 288, distance: 10.5
click at [340, 289] on div "-- EITU1817391 N/A 27 Sept '25 9:30 pm On time as initial ETA N/A EGLV Evergree…" at bounding box center [491, 271] width 881 height 334
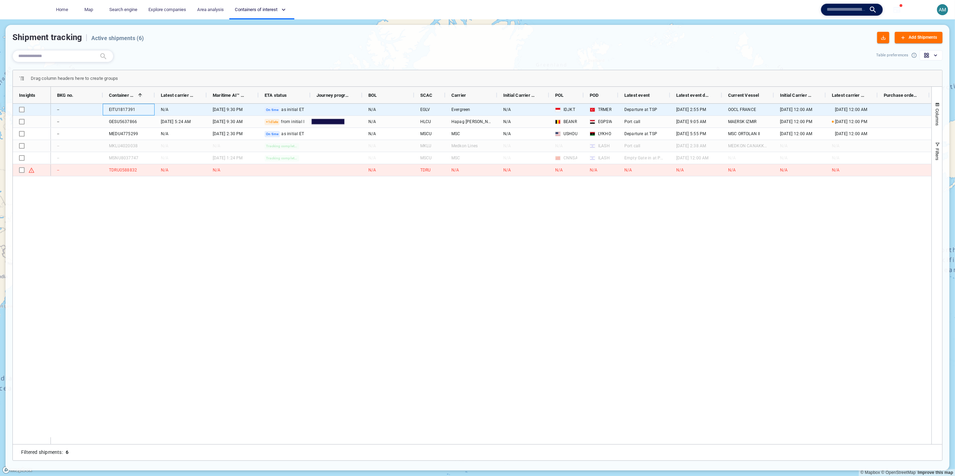
click at [134, 110] on div "EITU1817391" at bounding box center [122, 110] width 26 height 6
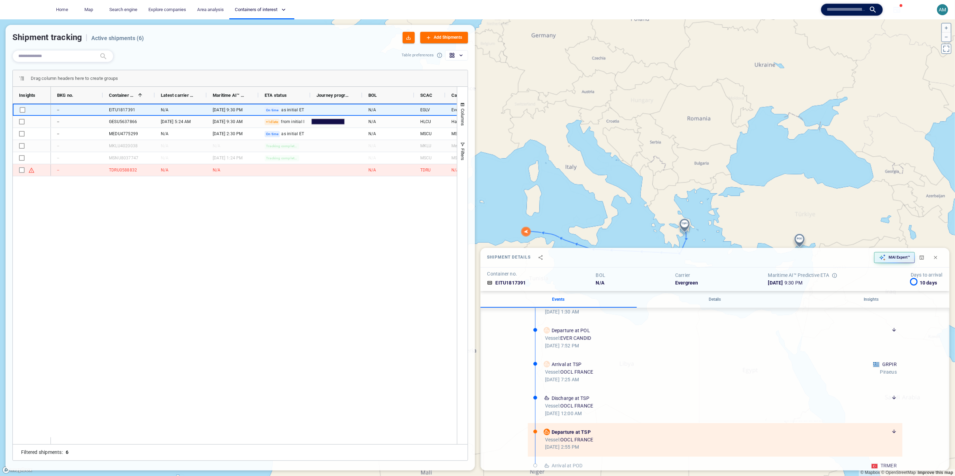
scroll to position [75, 0]
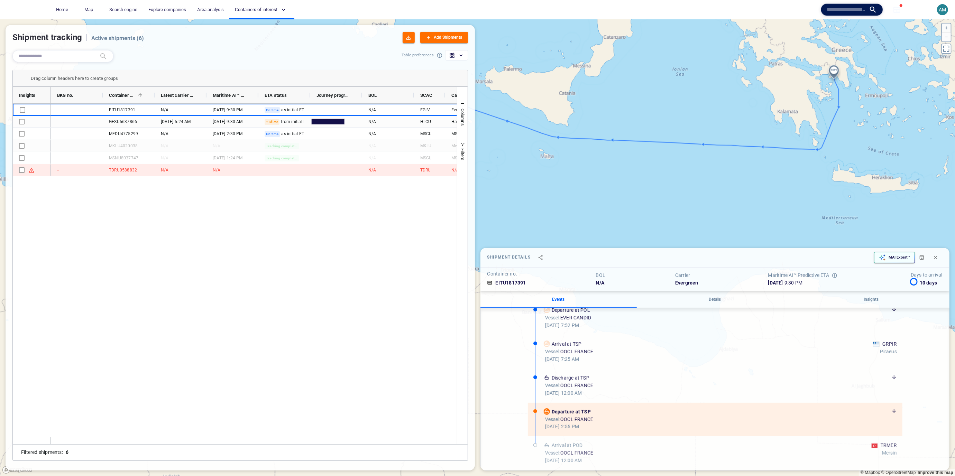
click at [888, 257] on div "MAI Expert™" at bounding box center [899, 258] width 24 height 8
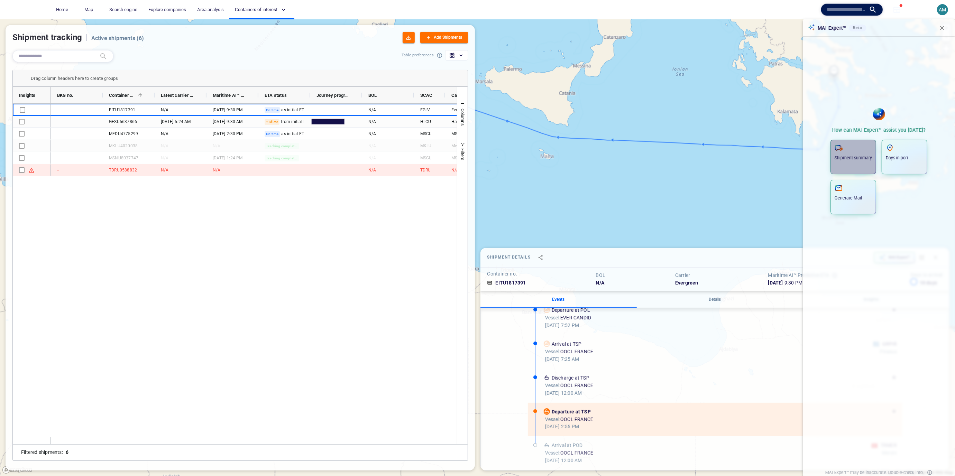
click at [848, 160] on p "Shipment summary" at bounding box center [853, 158] width 37 height 6
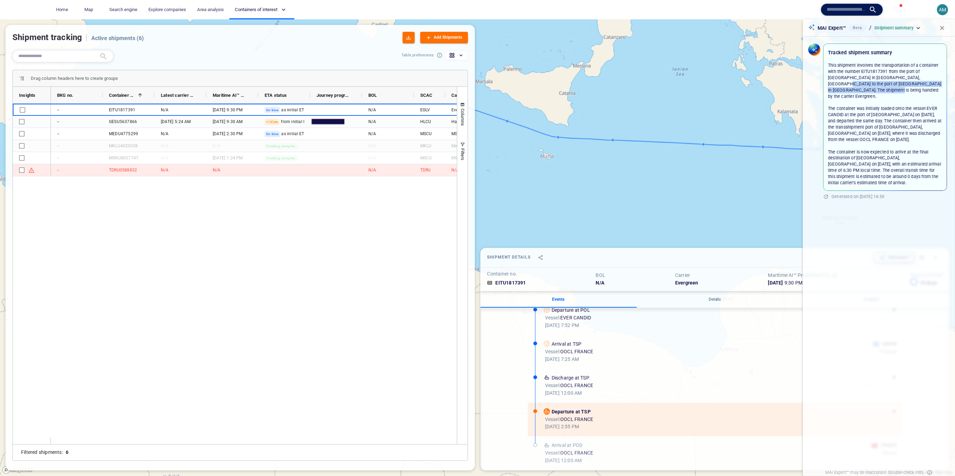
drag, startPoint x: 829, startPoint y: 85, endPoint x: 889, endPoint y: 94, distance: 59.9
click at [889, 94] on p "This shipment involves the transportation of a container with the number EITU18…" at bounding box center [885, 124] width 114 height 124
drag, startPoint x: 832, startPoint y: 117, endPoint x: 845, endPoint y: 120, distance: 13.2
click at [845, 121] on p "This shipment involves the transportation of a container with the number EITU18…" at bounding box center [885, 124] width 114 height 124
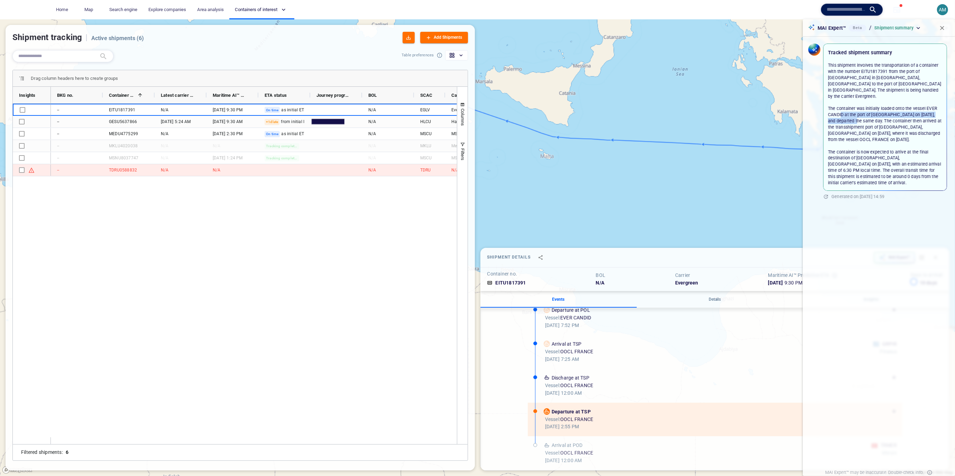
click at [845, 120] on p "This shipment involves the transportation of a container with the number EITU18…" at bounding box center [885, 124] width 114 height 124
drag, startPoint x: 884, startPoint y: 118, endPoint x: 899, endPoint y: 159, distance: 44.2
click at [899, 159] on p "This shipment involves the transportation of a container with the number EITU18…" at bounding box center [885, 124] width 114 height 124
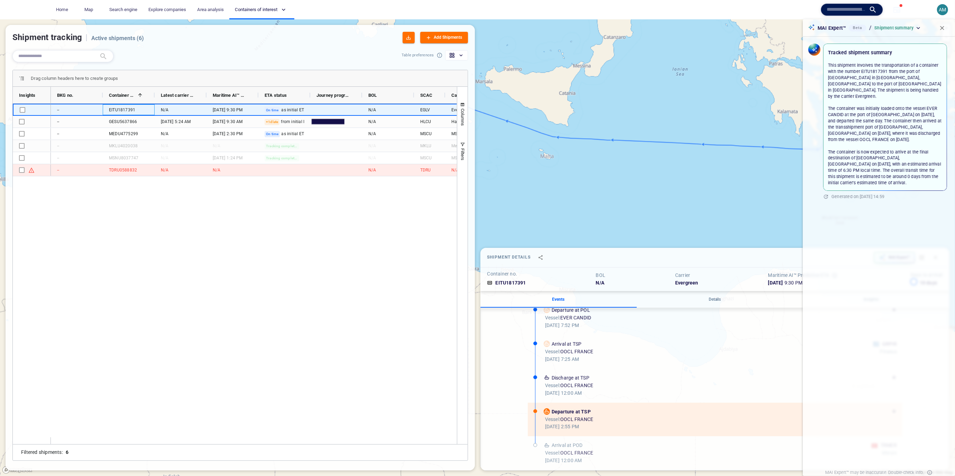
click at [128, 109] on div "EITU1817391" at bounding box center [122, 110] width 26 height 6
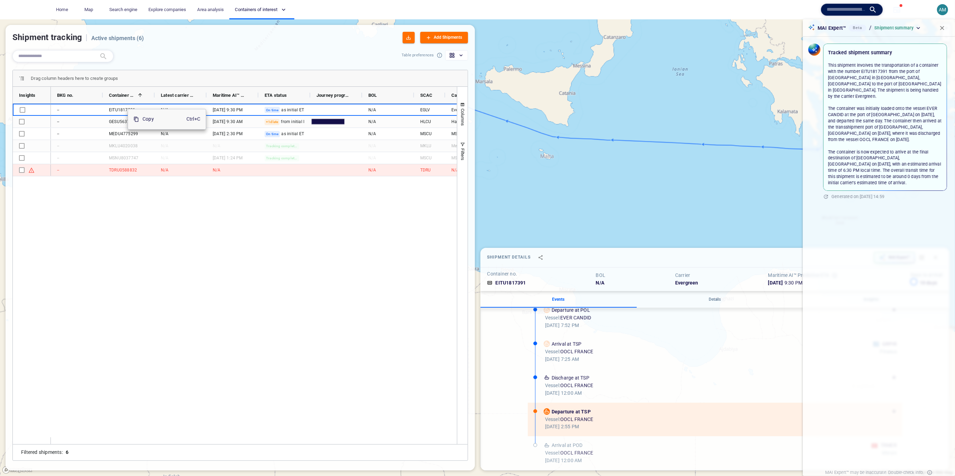
click at [138, 117] on icon at bounding box center [137, 120] width 6 height 6
click at [839, 55] on p "Tracked shipment summary" at bounding box center [860, 52] width 64 height 8
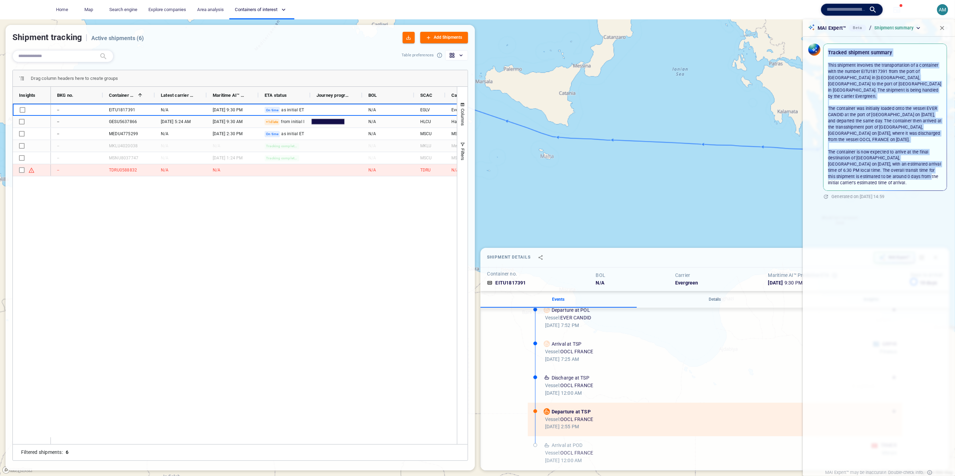
drag, startPoint x: 880, startPoint y: 174, endPoint x: 840, endPoint y: 47, distance: 133.0
click at [840, 47] on div "Tracked shipment summary This shipment involves the transportation of a contain…" at bounding box center [885, 117] width 120 height 143
copy div "Tracked shipment summary This shipment involves the transportation of a contain…"
click at [903, 178] on p "This shipment involves the transportation of a container with the number EITU18…" at bounding box center [885, 124] width 114 height 124
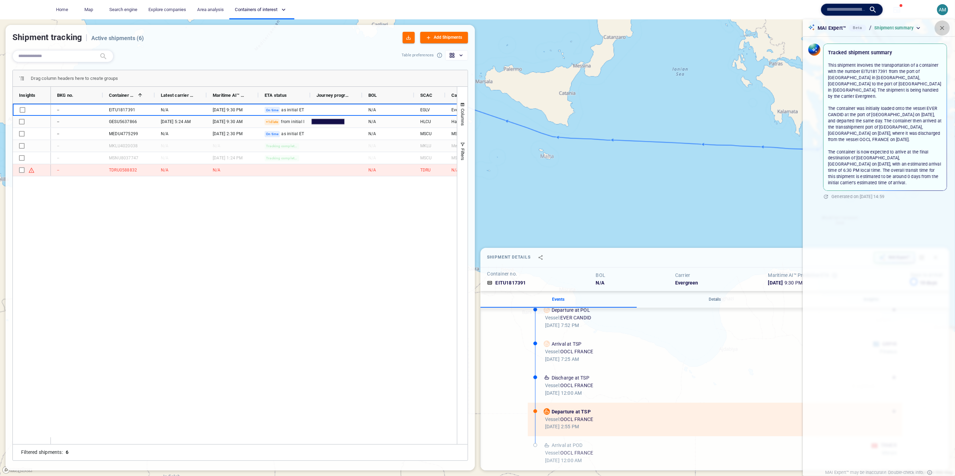
click at [946, 26] on button "button" at bounding box center [942, 27] width 15 height 15
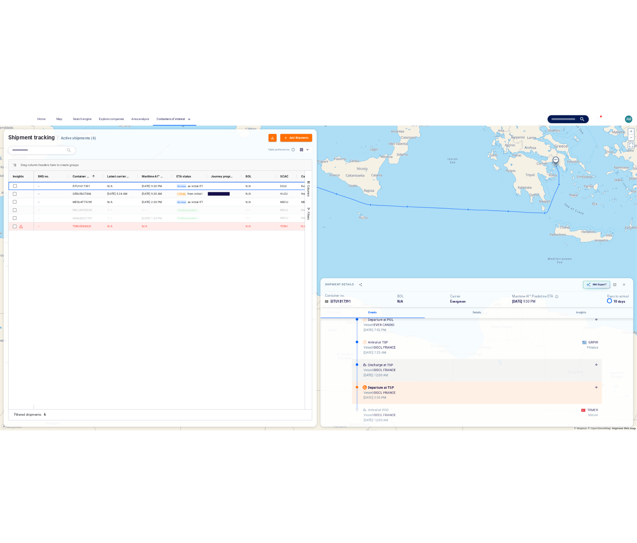
scroll to position [0, 0]
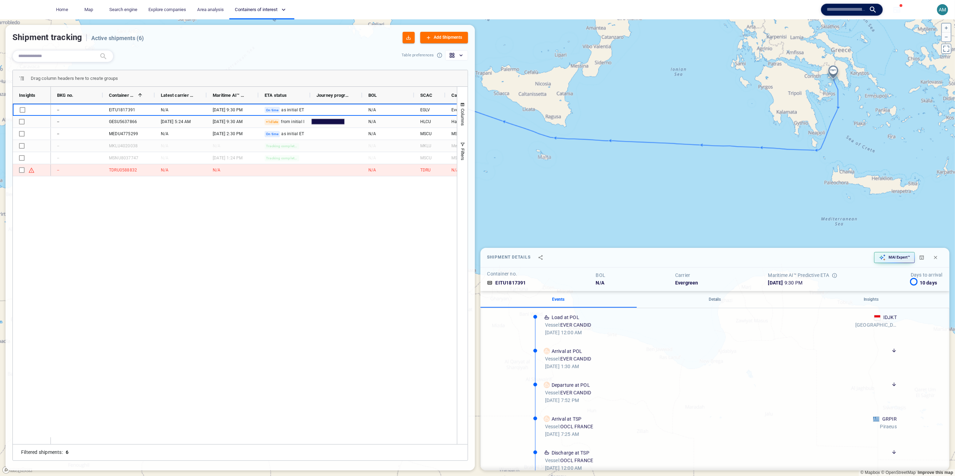
click at [559, 108] on canvas "Map" at bounding box center [477, 247] width 955 height 457
click at [710, 79] on canvas "Map" at bounding box center [477, 247] width 955 height 457
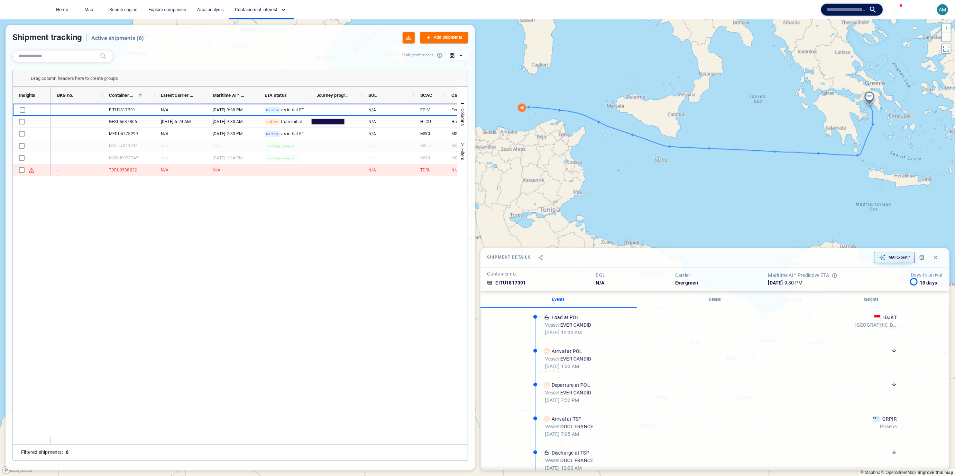
drag, startPoint x: 798, startPoint y: 190, endPoint x: 839, endPoint y: 183, distance: 41.1
click at [839, 183] on canvas "Map" at bounding box center [477, 247] width 955 height 457
click at [458, 53] on icon "button" at bounding box center [461, 55] width 6 height 6
click at [457, 53] on div at bounding box center [477, 238] width 955 height 476
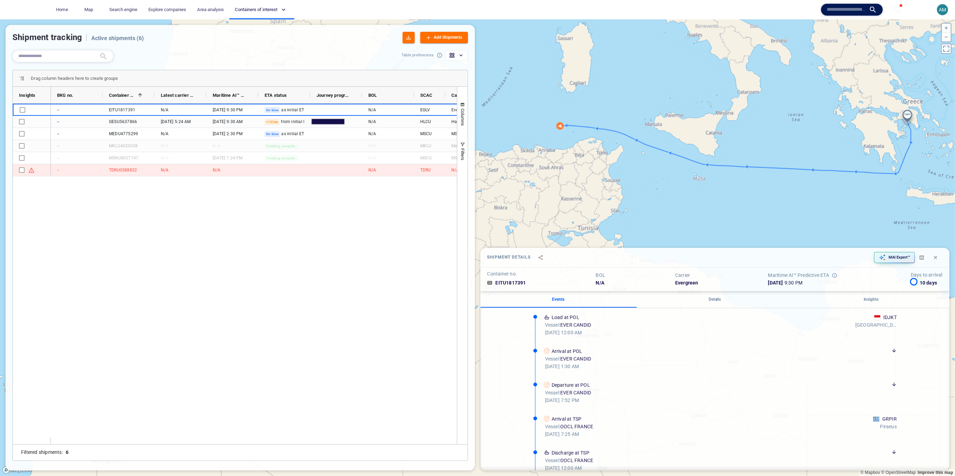
drag, startPoint x: 793, startPoint y: 73, endPoint x: 870, endPoint y: 73, distance: 77.1
click at [850, 85] on canvas "Map" at bounding box center [477, 247] width 955 height 457
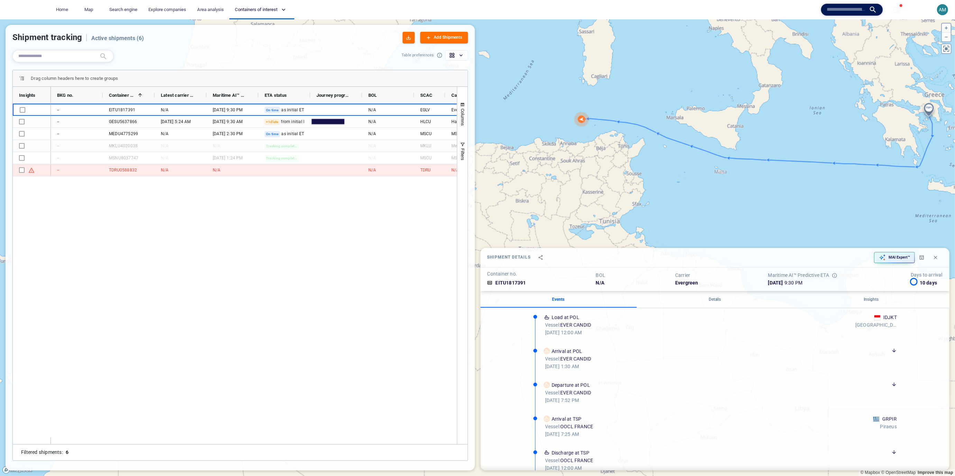
click at [950, 49] on div at bounding box center [946, 49] width 10 height 10
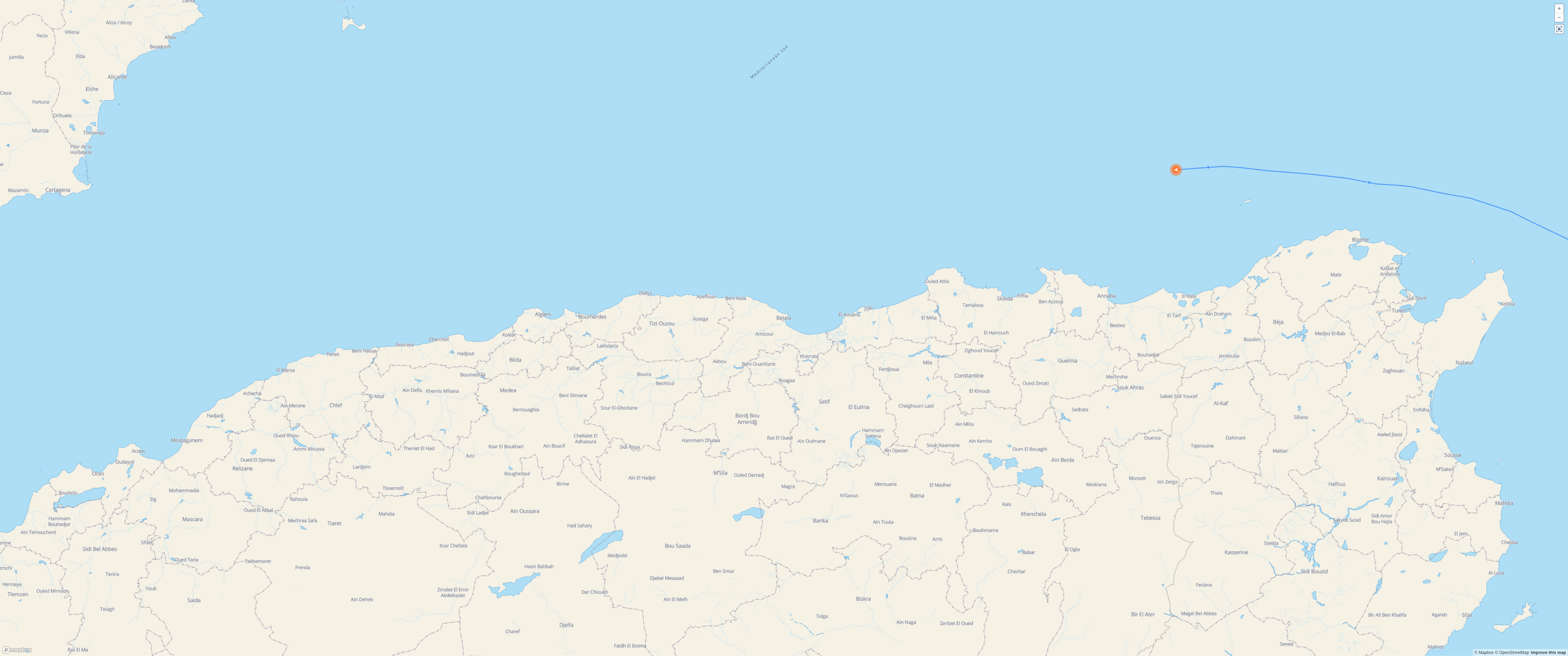
drag, startPoint x: 897, startPoint y: 167, endPoint x: 1031, endPoint y: 182, distance: 134.8
click at [923, 174] on canvas "Map" at bounding box center [784, 328] width 1569 height 656
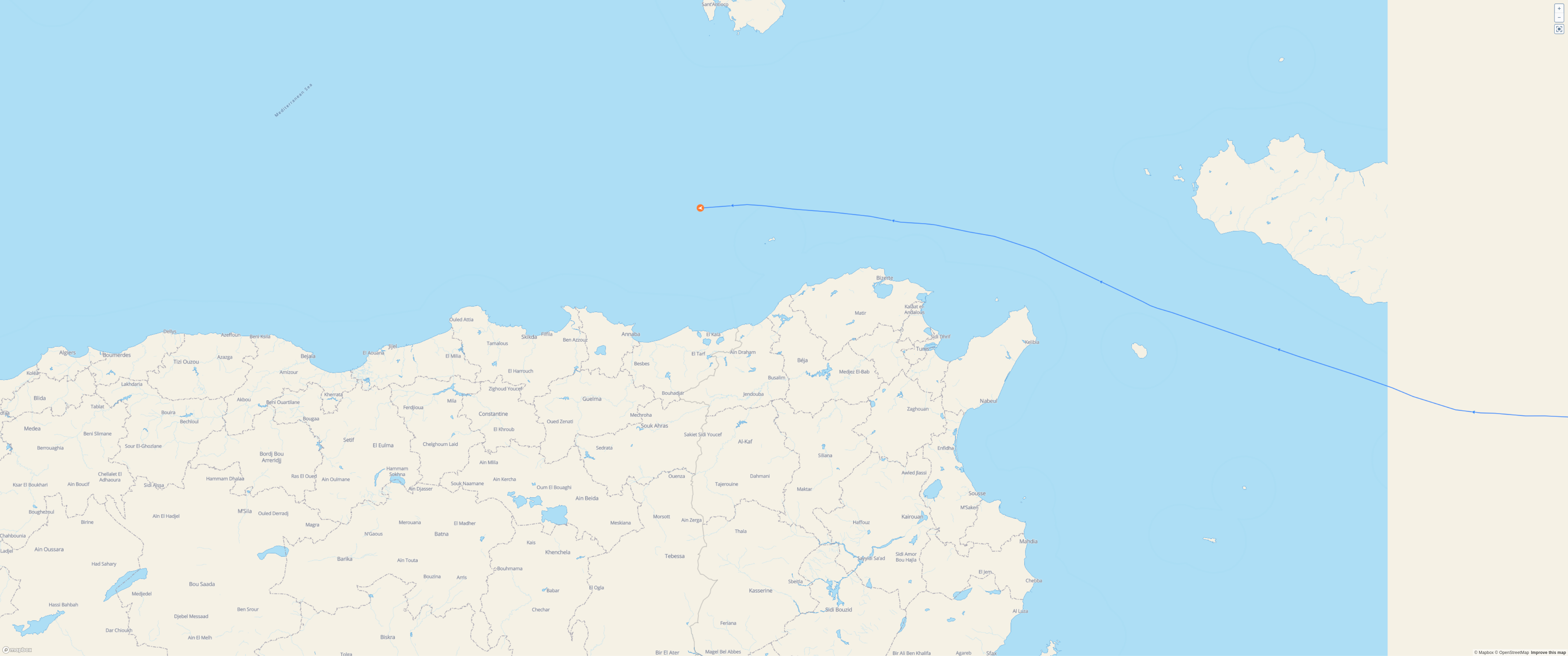
drag, startPoint x: 1138, startPoint y: 184, endPoint x: 549, endPoint y: 199, distance: 589.2
click at [550, 199] on canvas "Map" at bounding box center [784, 328] width 1569 height 656
drag, startPoint x: 1003, startPoint y: 252, endPoint x: 507, endPoint y: 246, distance: 496.0
click at [536, 245] on canvas "Map" at bounding box center [784, 328] width 1569 height 656
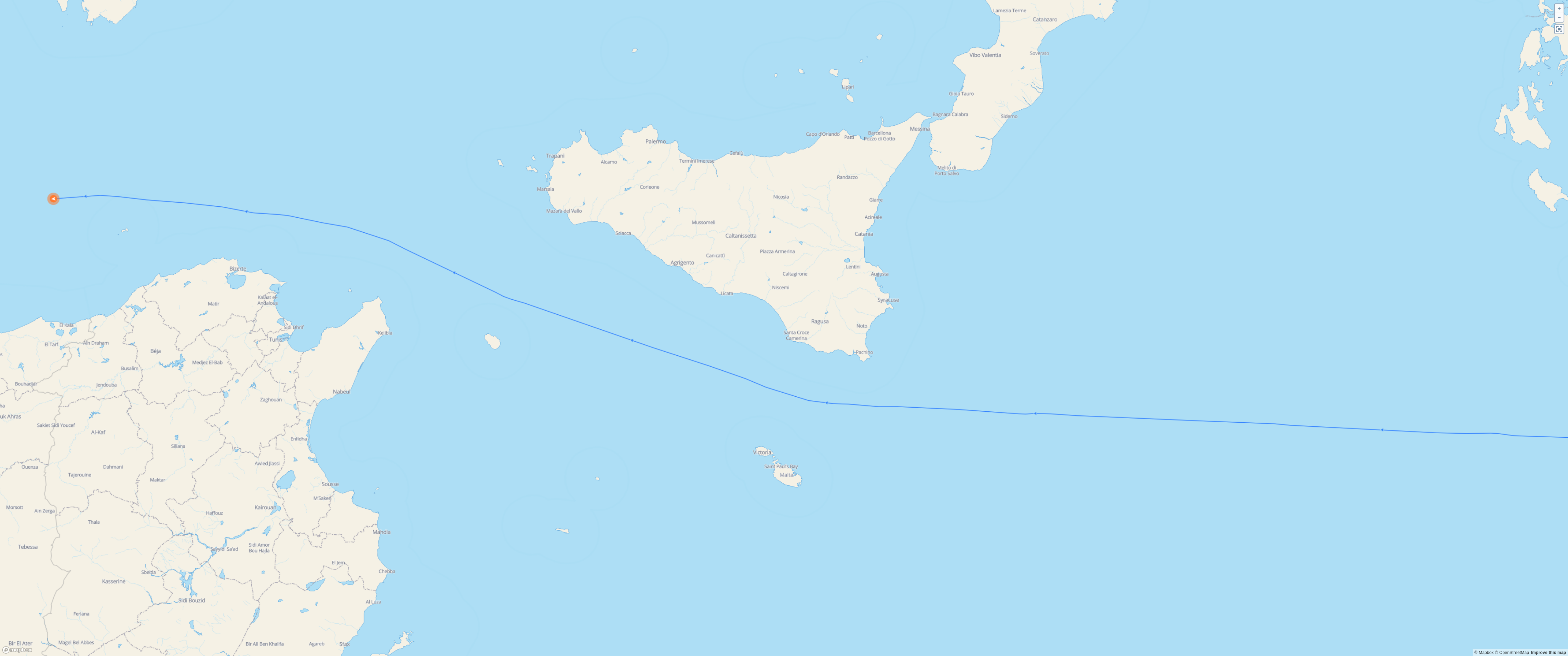
drag, startPoint x: 585, startPoint y: 243, endPoint x: 850, endPoint y: 243, distance: 265.0
click at [850, 243] on canvas "Map" at bounding box center [784, 328] width 1569 height 656
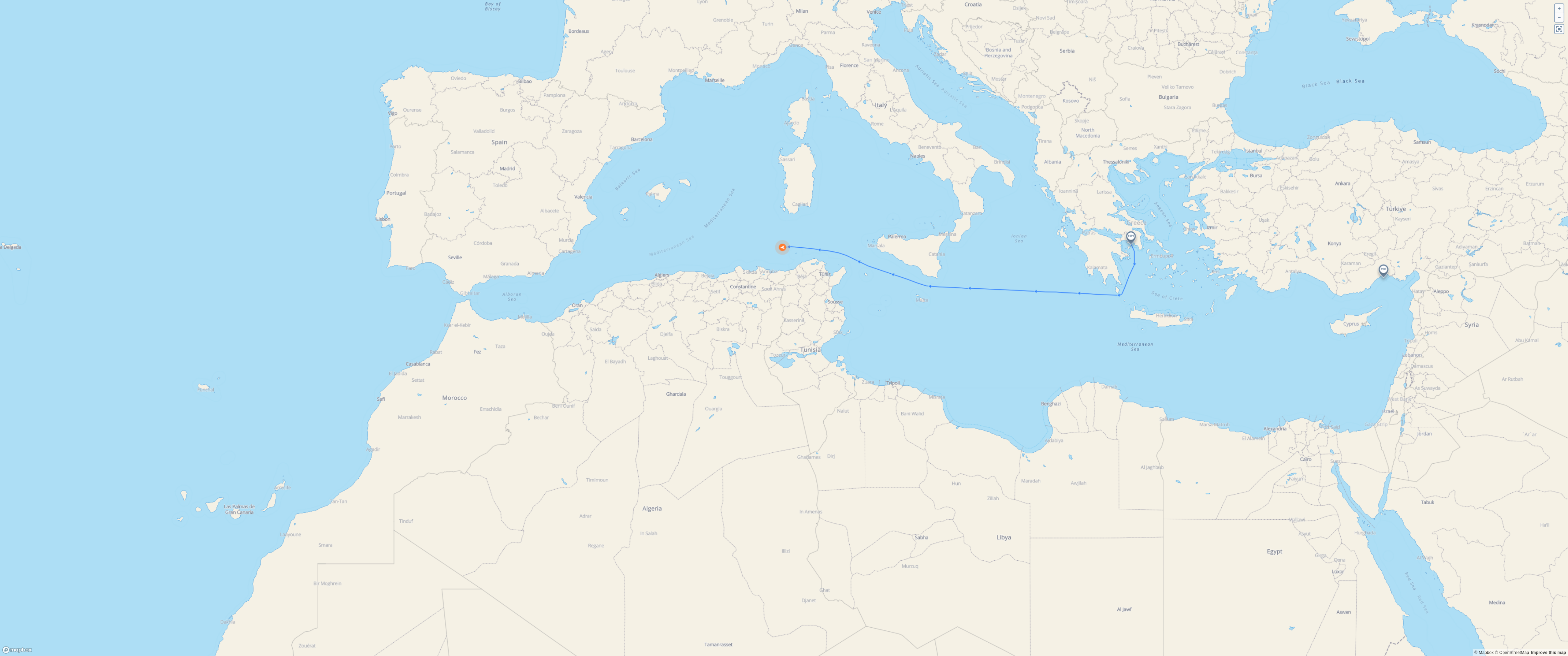
drag, startPoint x: 840, startPoint y: 261, endPoint x: 672, endPoint y: 254, distance: 168.1
click at [672, 254] on canvas "Map" at bounding box center [784, 328] width 1569 height 656
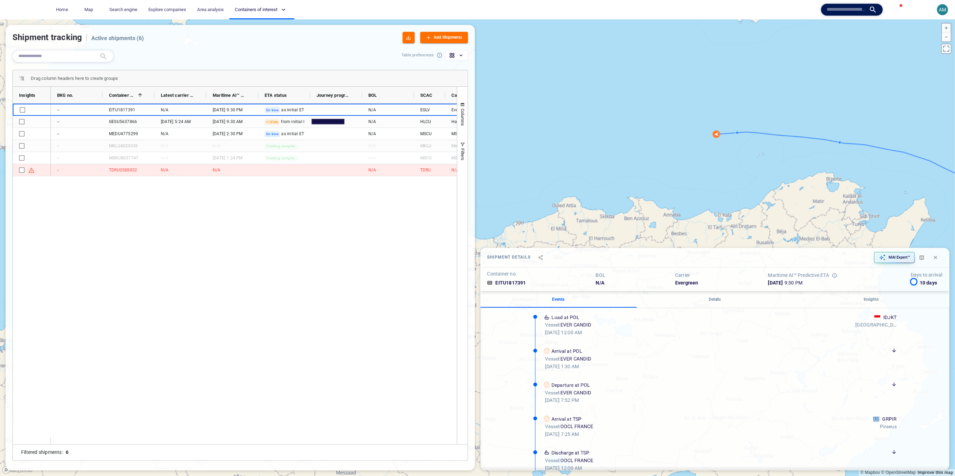
drag, startPoint x: 775, startPoint y: 172, endPoint x: 655, endPoint y: 152, distance: 121.3
click at [655, 152] on canvas "Map" at bounding box center [477, 247] width 955 height 457
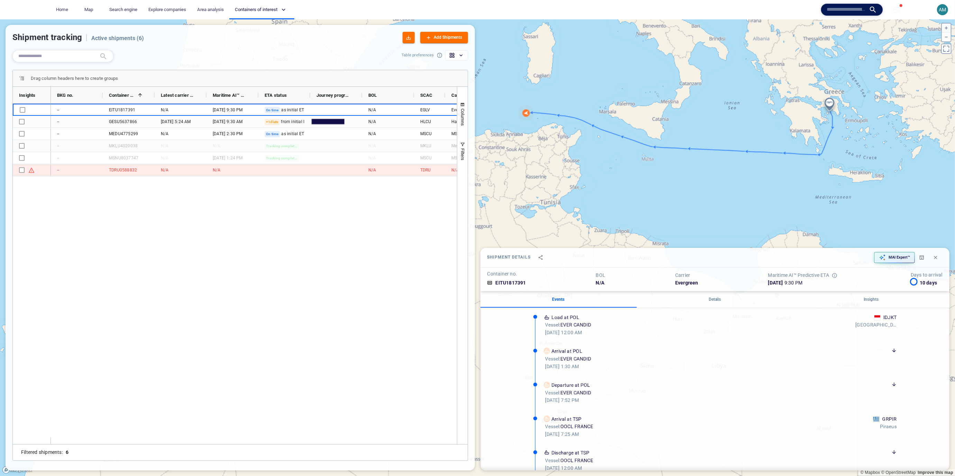
drag, startPoint x: 723, startPoint y: 158, endPoint x: 615, endPoint y: 134, distance: 109.9
click at [615, 134] on canvas "Map" at bounding box center [477, 247] width 955 height 457
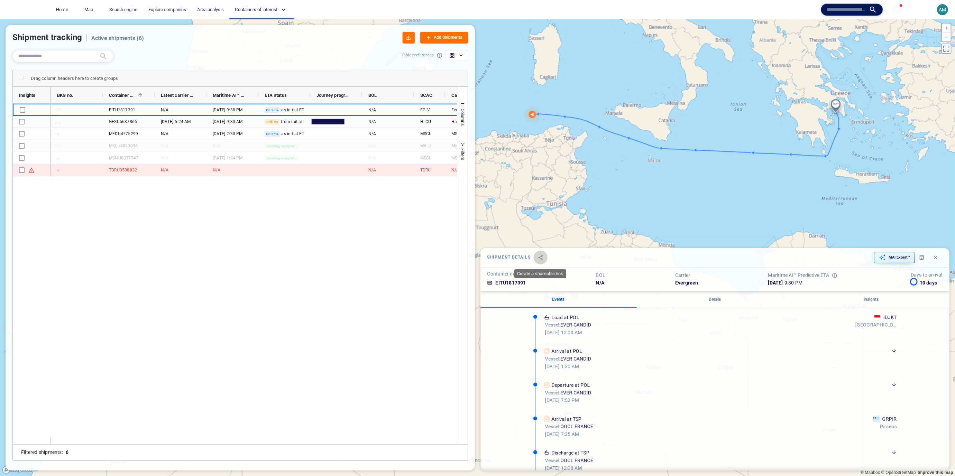
click at [541, 258] on icon "button" at bounding box center [541, 258] width 6 height 6
click at [538, 257] on icon "button" at bounding box center [541, 258] width 6 height 6
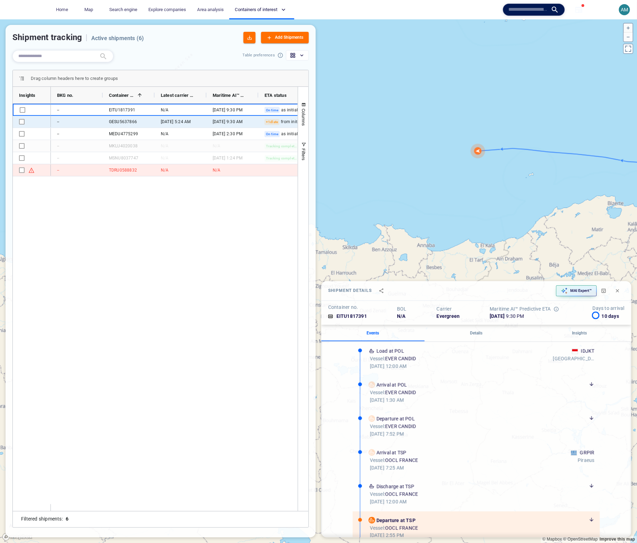
click at [153, 122] on div "GESU5637866" at bounding box center [129, 122] width 52 height 12
click at [208, 124] on div "24 Sept '25 9:30 am" at bounding box center [232, 122] width 52 height 12
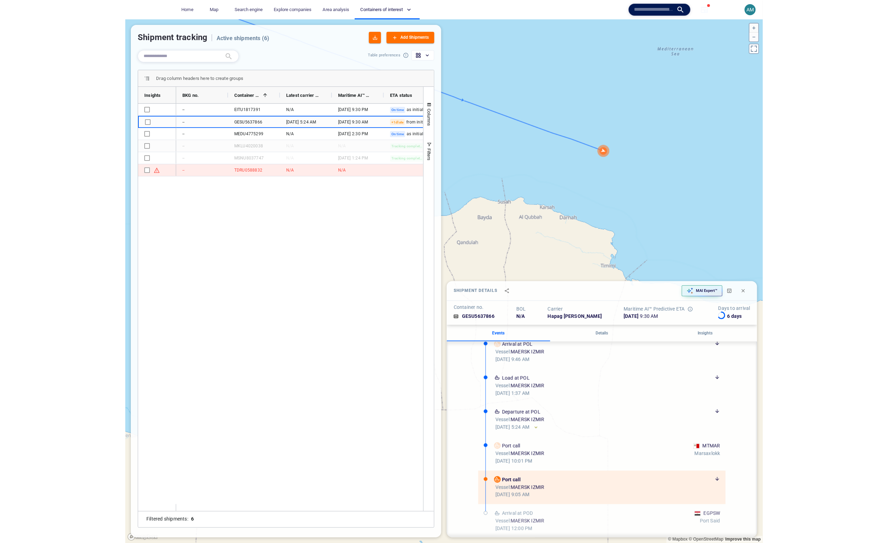
scroll to position [61, 0]
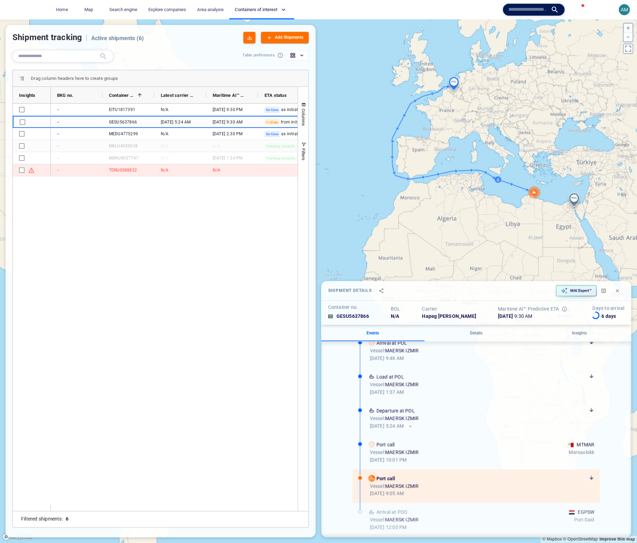
drag, startPoint x: 433, startPoint y: 167, endPoint x: 478, endPoint y: 197, distance: 54.3
click at [479, 200] on canvas "Map" at bounding box center [318, 281] width 637 height 524
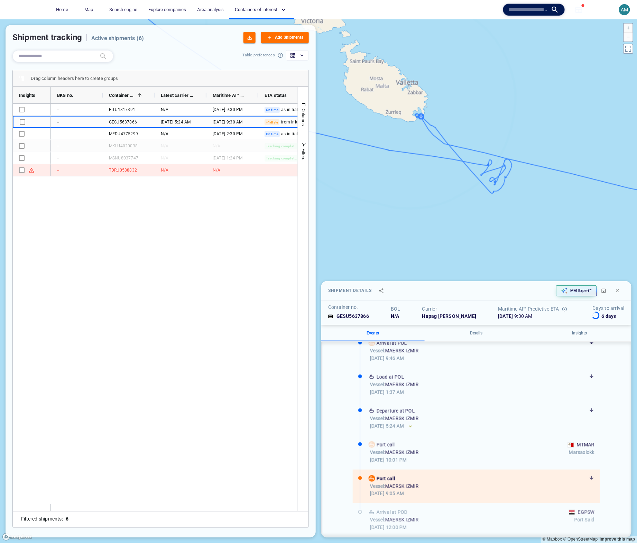
drag, startPoint x: 466, startPoint y: 200, endPoint x: 414, endPoint y: 76, distance: 133.8
click at [414, 76] on canvas "Map" at bounding box center [318, 281] width 637 height 524
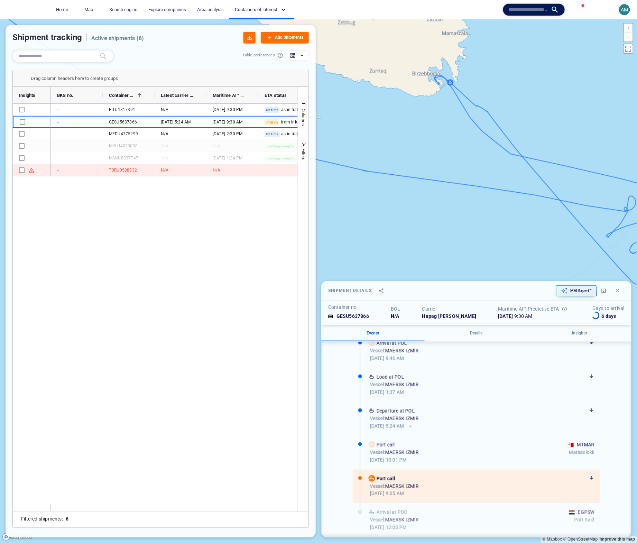
drag, startPoint x: 403, startPoint y: 77, endPoint x: 477, endPoint y: 188, distance: 134.1
click at [477, 188] on canvas "Map" at bounding box center [318, 281] width 637 height 524
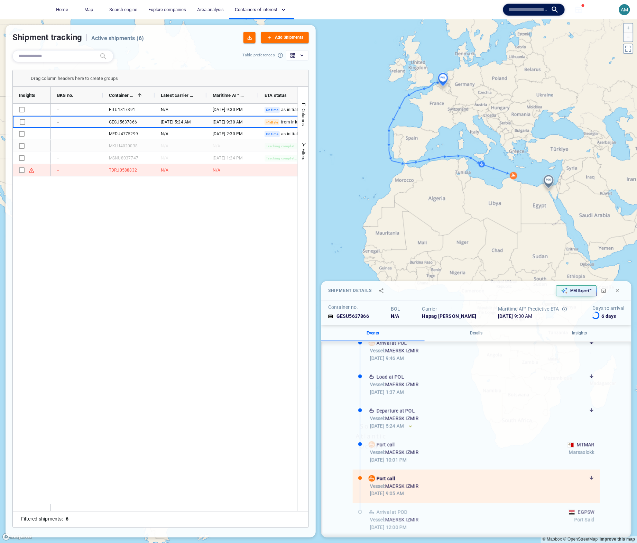
drag, startPoint x: 397, startPoint y: 117, endPoint x: 413, endPoint y: 118, distance: 15.3
click at [413, 118] on canvas "Map" at bounding box center [318, 281] width 637 height 524
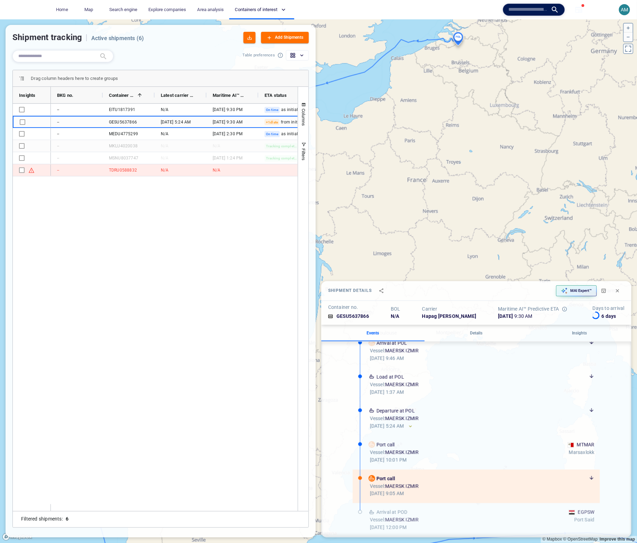
drag, startPoint x: 437, startPoint y: 62, endPoint x: 460, endPoint y: 130, distance: 71.5
click at [460, 130] on canvas "Map" at bounding box center [318, 281] width 637 height 524
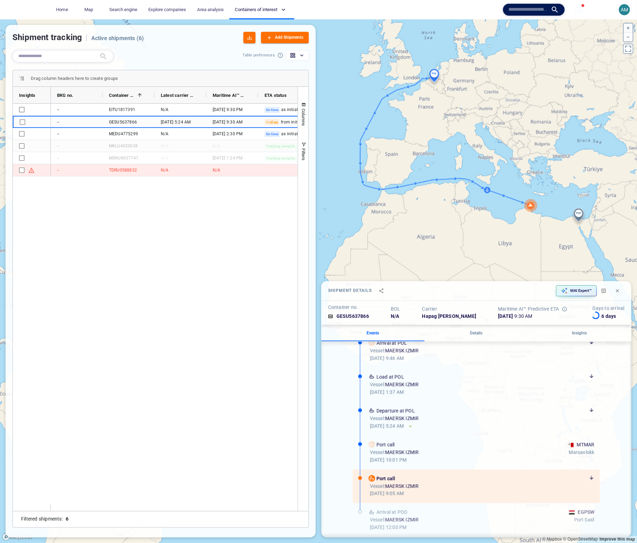
drag, startPoint x: 444, startPoint y: 140, endPoint x: 409, endPoint y: 106, distance: 48.9
click at [409, 106] on canvas "Map" at bounding box center [318, 281] width 637 height 524
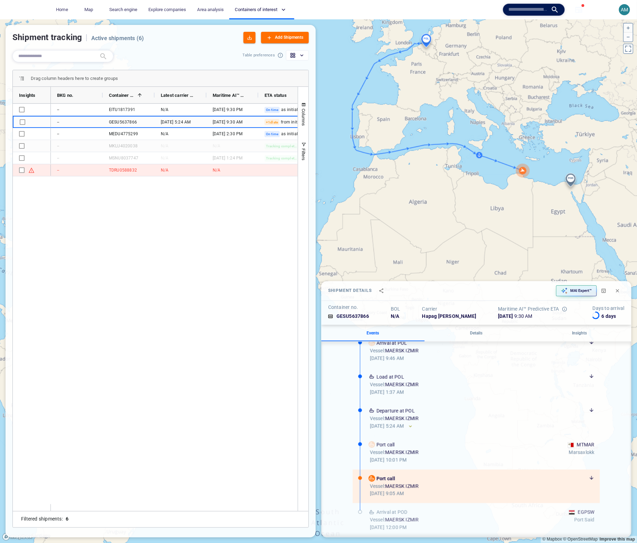
drag, startPoint x: 391, startPoint y: 106, endPoint x: 385, endPoint y: 100, distance: 7.8
click at [385, 100] on canvas "Map" at bounding box center [318, 281] width 637 height 524
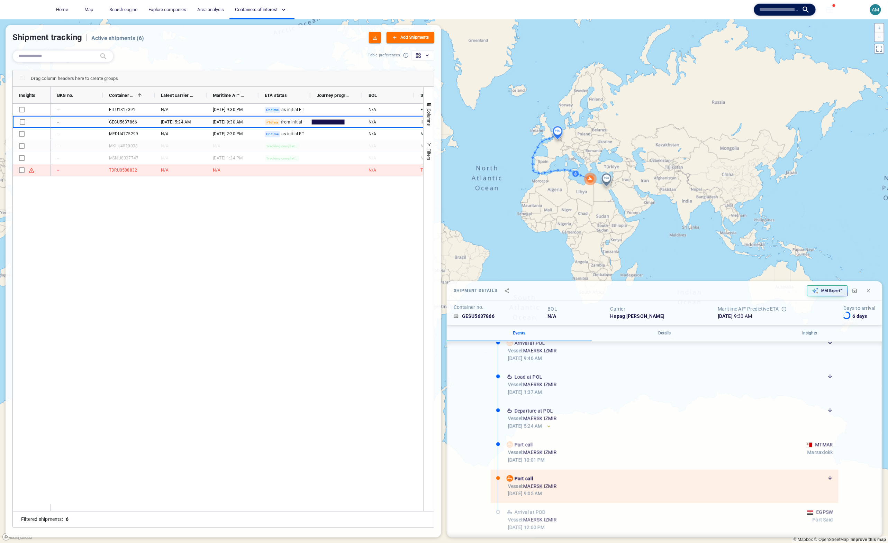
drag, startPoint x: 564, startPoint y: 144, endPoint x: 611, endPoint y: 163, distance: 50.6
click at [612, 163] on canvas "Map" at bounding box center [444, 281] width 888 height 524
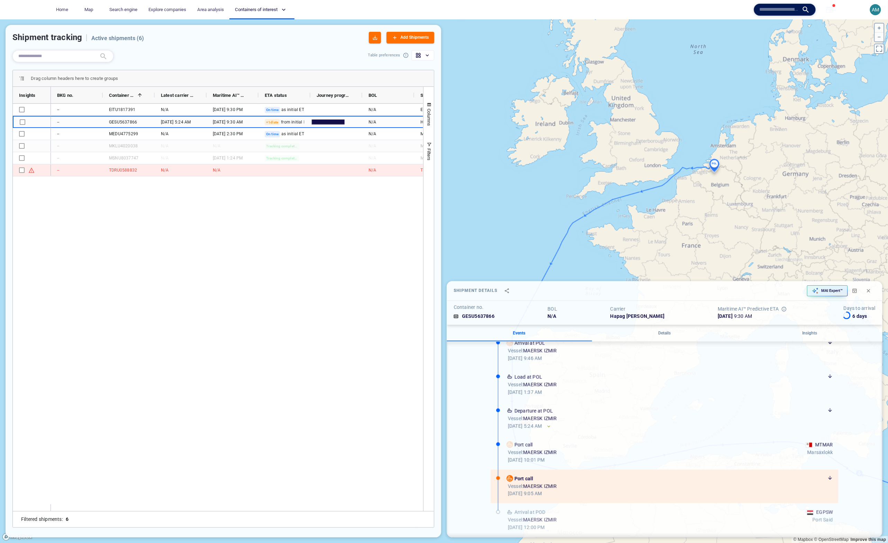
drag, startPoint x: 643, startPoint y: 199, endPoint x: 677, endPoint y: 90, distance: 114.0
click at [674, 93] on canvas "Map" at bounding box center [444, 281] width 888 height 524
drag, startPoint x: 599, startPoint y: 224, endPoint x: 573, endPoint y: 102, distance: 125.2
click at [573, 116] on canvas "Map" at bounding box center [444, 281] width 888 height 524
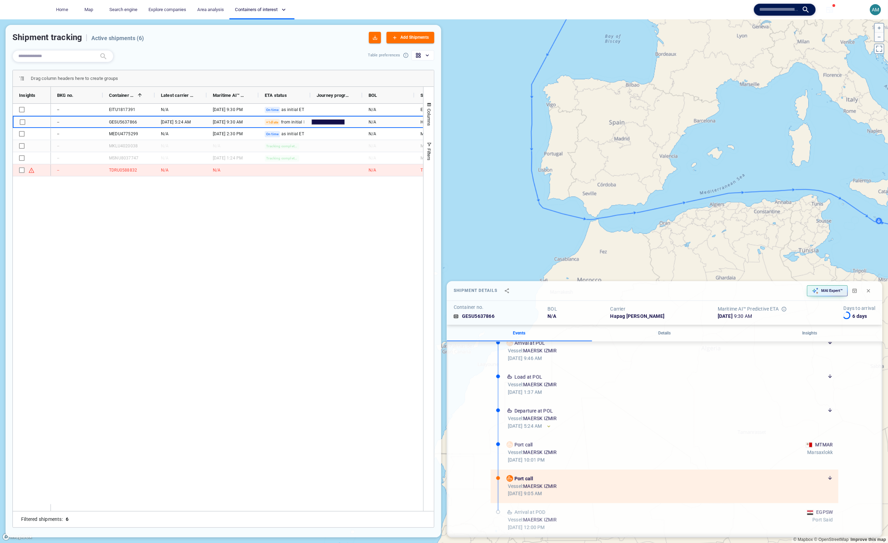
drag, startPoint x: 572, startPoint y: 182, endPoint x: 490, endPoint y: 189, distance: 82.3
click at [490, 189] on canvas "Map" at bounding box center [444, 281] width 888 height 524
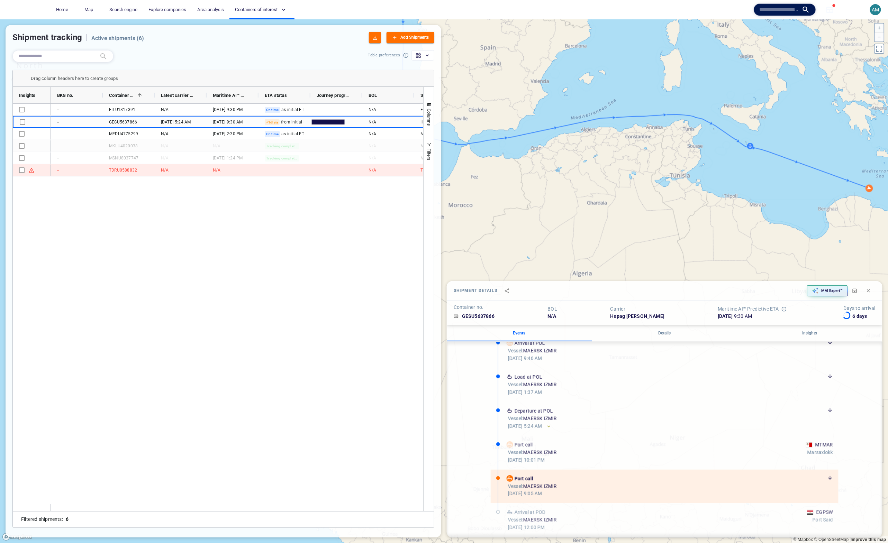
drag, startPoint x: 708, startPoint y: 137, endPoint x: 652, endPoint y: 131, distance: 56.7
click at [652, 131] on canvas "Map" at bounding box center [444, 281] width 888 height 524
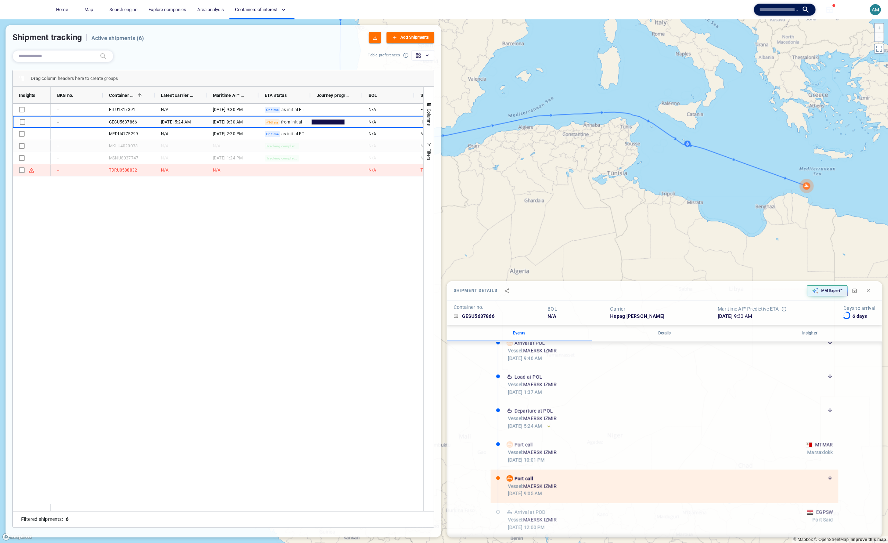
drag, startPoint x: 688, startPoint y: 152, endPoint x: 651, endPoint y: 163, distance: 38.1
click at [651, 163] on canvas "Map" at bounding box center [444, 281] width 888 height 524
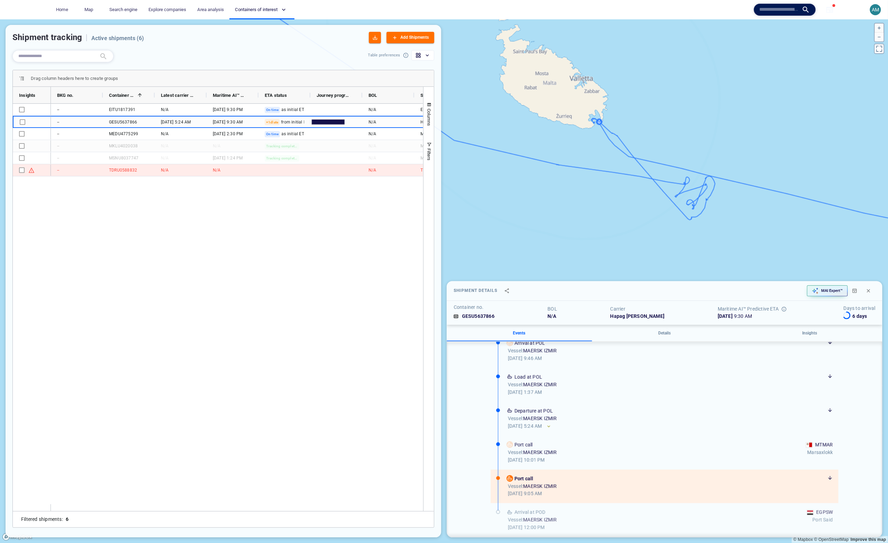
drag, startPoint x: 650, startPoint y: 115, endPoint x: 658, endPoint y: 202, distance: 87.2
click at [658, 202] on canvas "Map" at bounding box center [444, 281] width 888 height 524
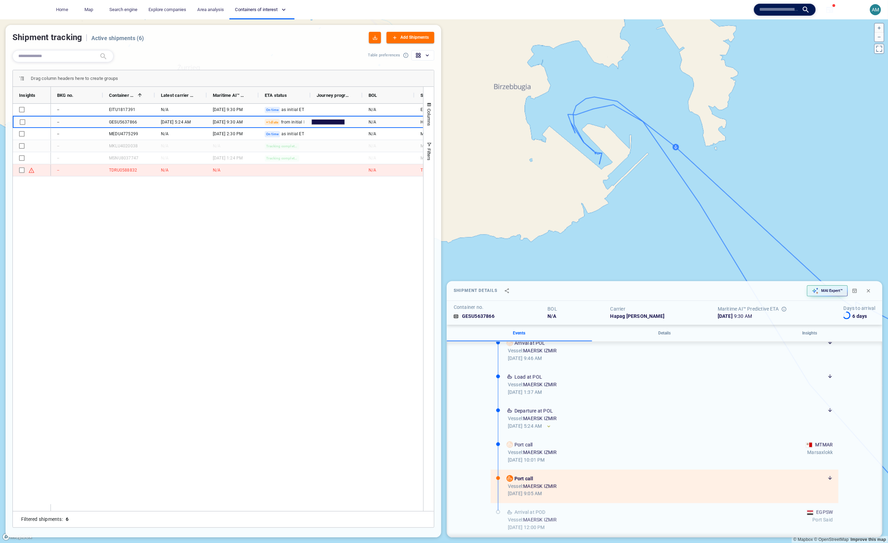
click at [676, 147] on canvas "Map" at bounding box center [444, 281] width 888 height 524
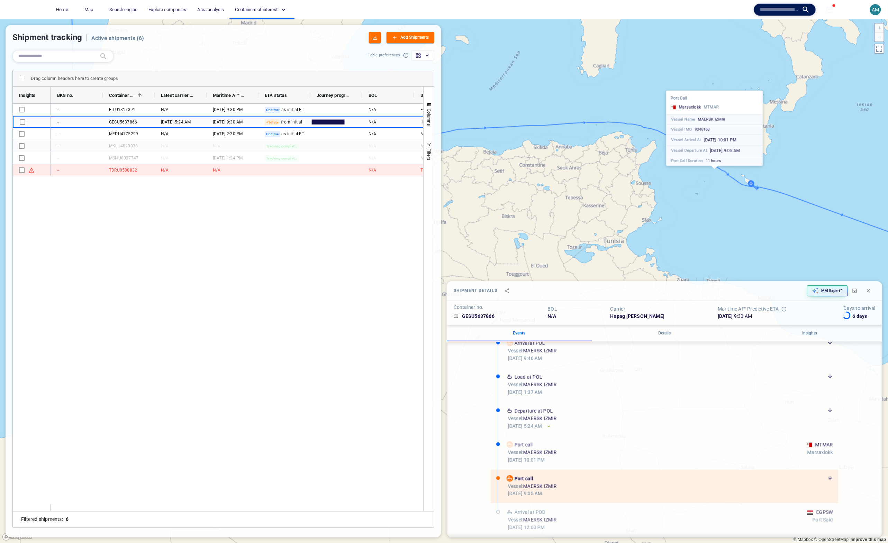
drag, startPoint x: 795, startPoint y: 210, endPoint x: 607, endPoint y: 180, distance: 190.3
click at [607, 179] on canvas "Map" at bounding box center [444, 281] width 888 height 524
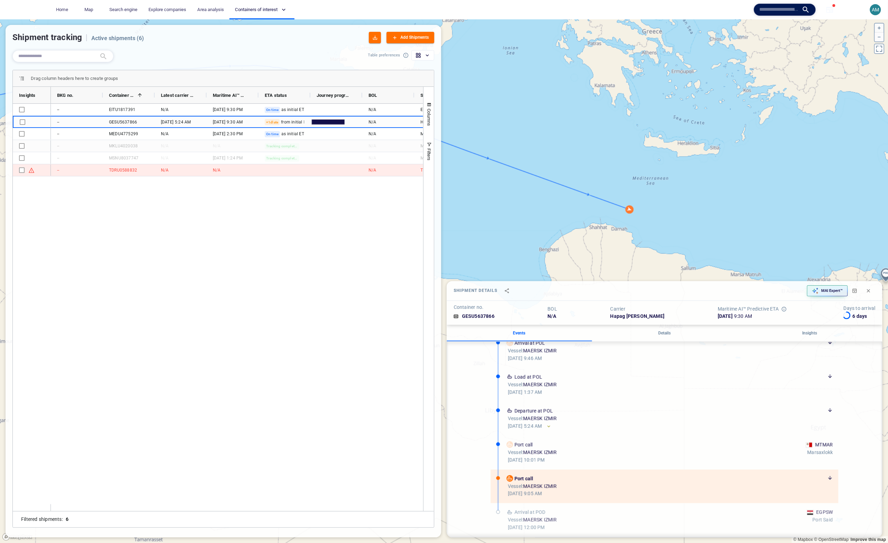
drag, startPoint x: 755, startPoint y: 205, endPoint x: 737, endPoint y: 168, distance: 40.7
click at [737, 168] on canvas "Map" at bounding box center [444, 281] width 888 height 524
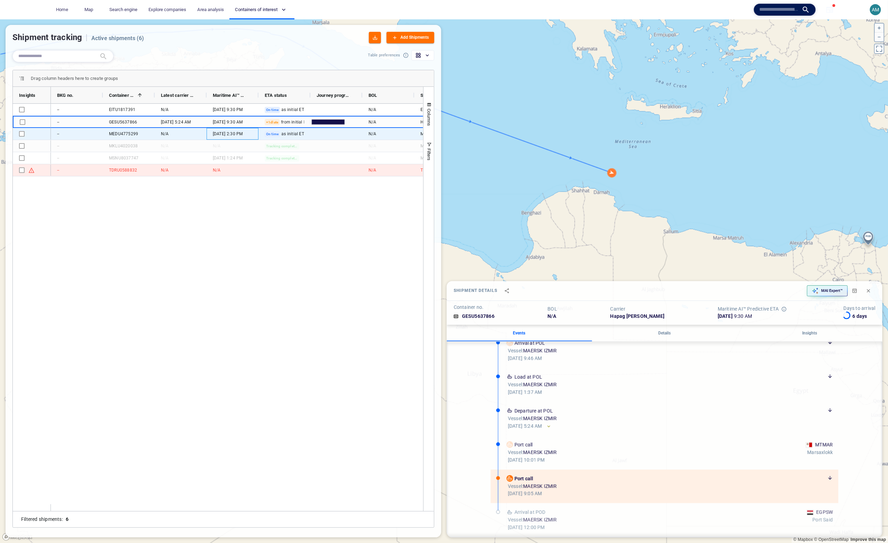
click at [217, 133] on span "23 Sept '25" at bounding box center [219, 134] width 12 height 6
click at [129, 131] on div "MEDU4775299" at bounding box center [123, 134] width 29 height 6
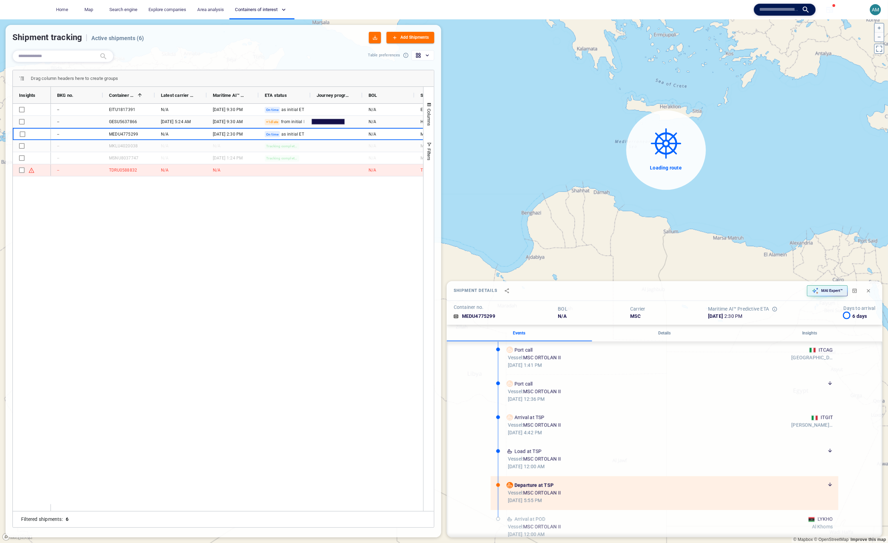
scroll to position [502, 0]
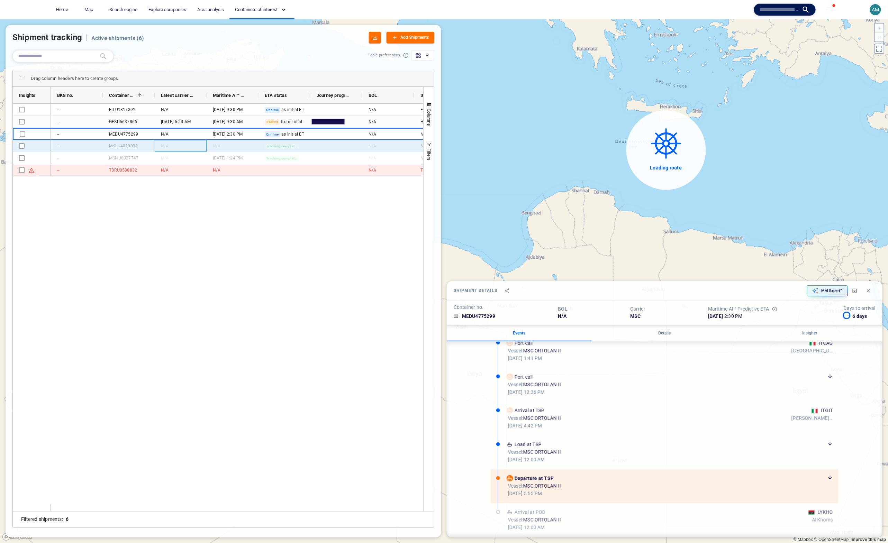
click at [184, 151] on div "N/A" at bounding box center [181, 146] width 52 height 12
click at [137, 147] on div "MKLU4020038" at bounding box center [123, 146] width 29 height 6
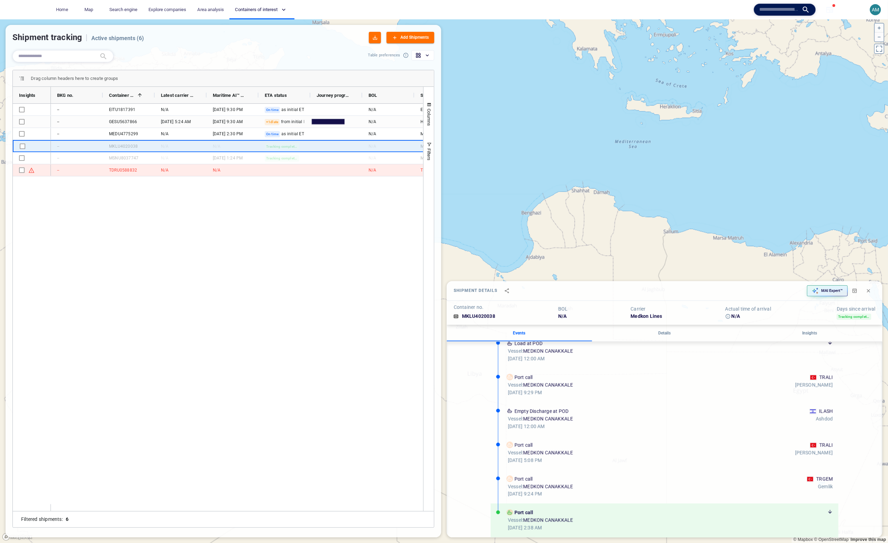
scroll to position [42, 0]
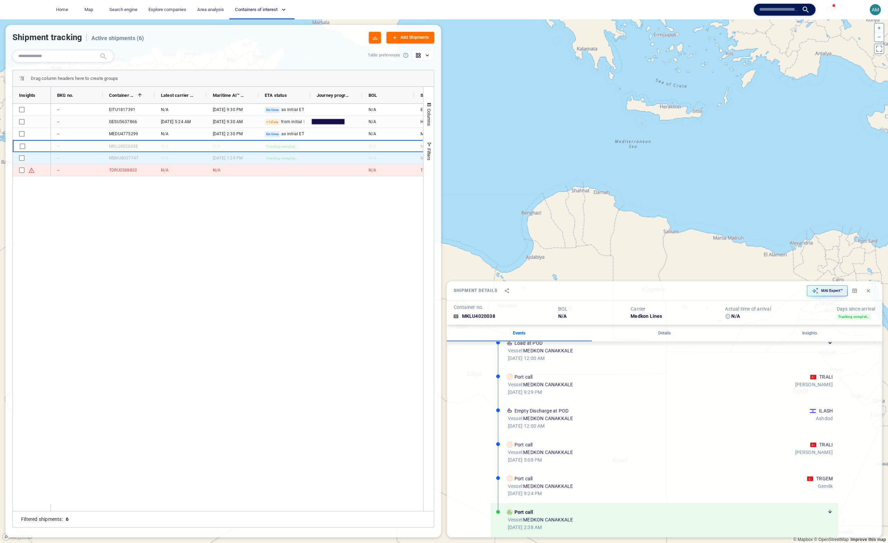
click at [121, 157] on div "MSNU8037747" at bounding box center [123, 158] width 29 height 6
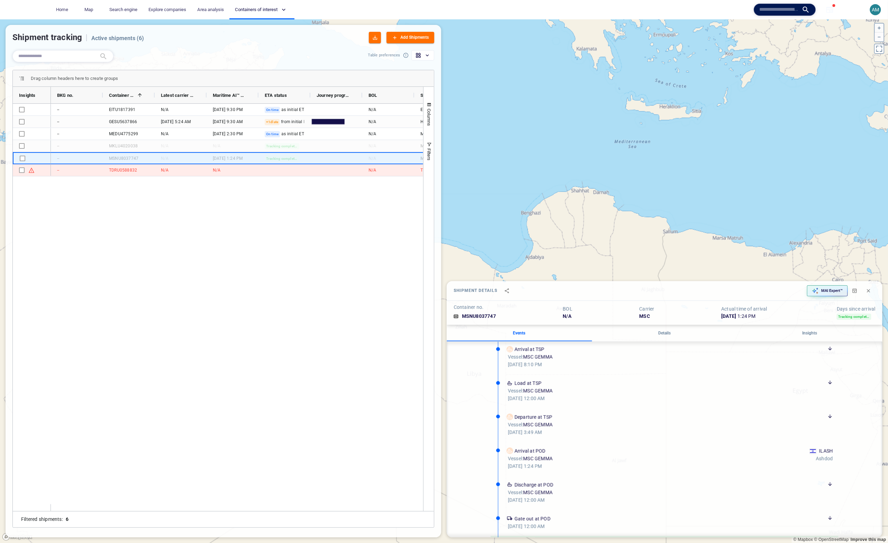
scroll to position [317, 0]
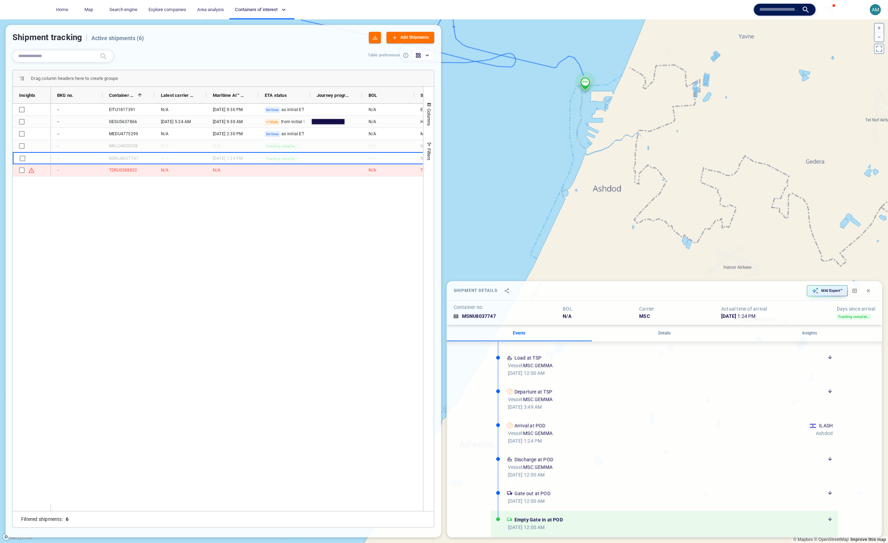
drag, startPoint x: 582, startPoint y: 130, endPoint x: 610, endPoint y: 186, distance: 62.6
click at [610, 186] on canvas "Map" at bounding box center [444, 281] width 888 height 524
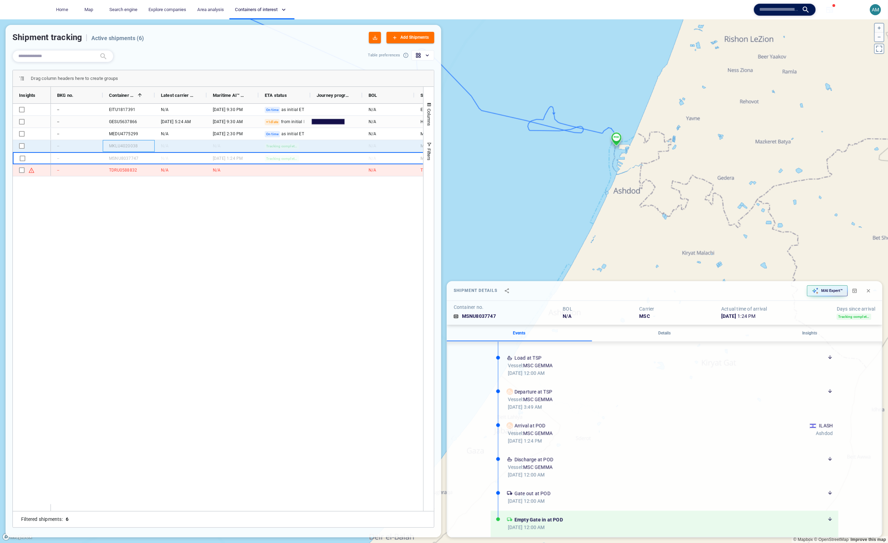
click at [114, 144] on div "MKLU4020038" at bounding box center [123, 146] width 29 height 6
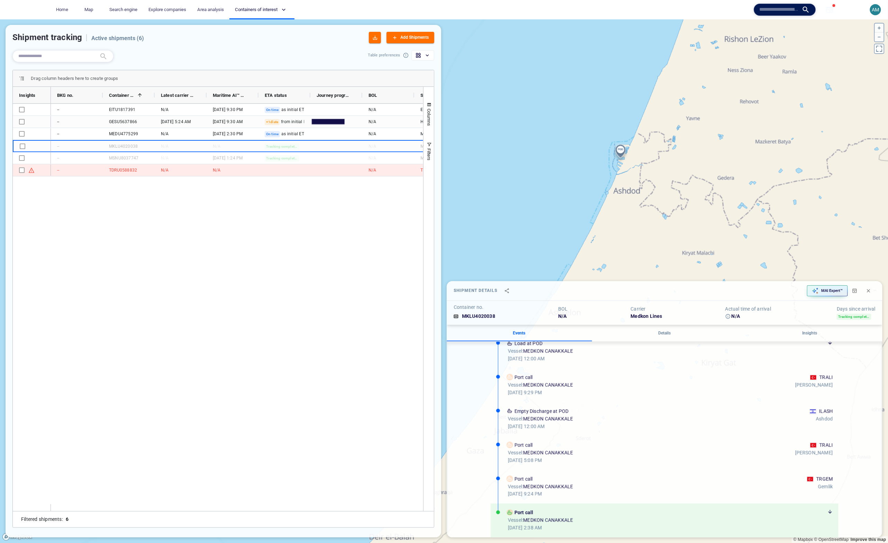
scroll to position [42, 0]
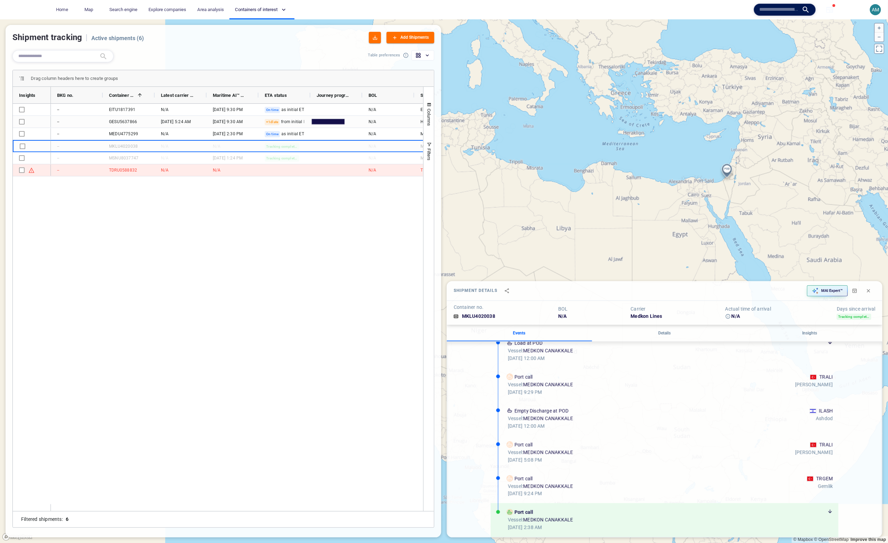
drag, startPoint x: 524, startPoint y: 166, endPoint x: 722, endPoint y: 178, distance: 198.6
click at [722, 178] on canvas "Map" at bounding box center [444, 281] width 888 height 524
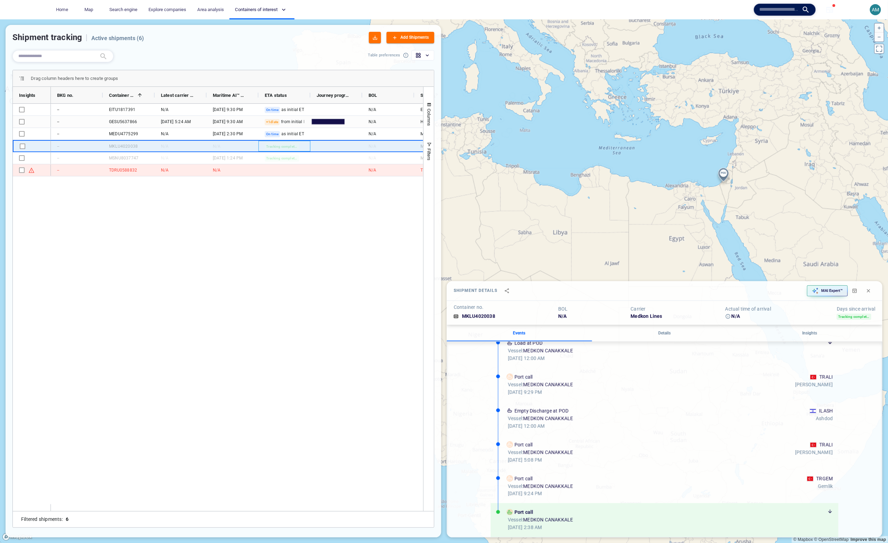
click at [293, 145] on span "Tracking completed" at bounding box center [282, 146] width 32 height 5
click at [132, 147] on div "MKLU4020038" at bounding box center [123, 146] width 29 height 6
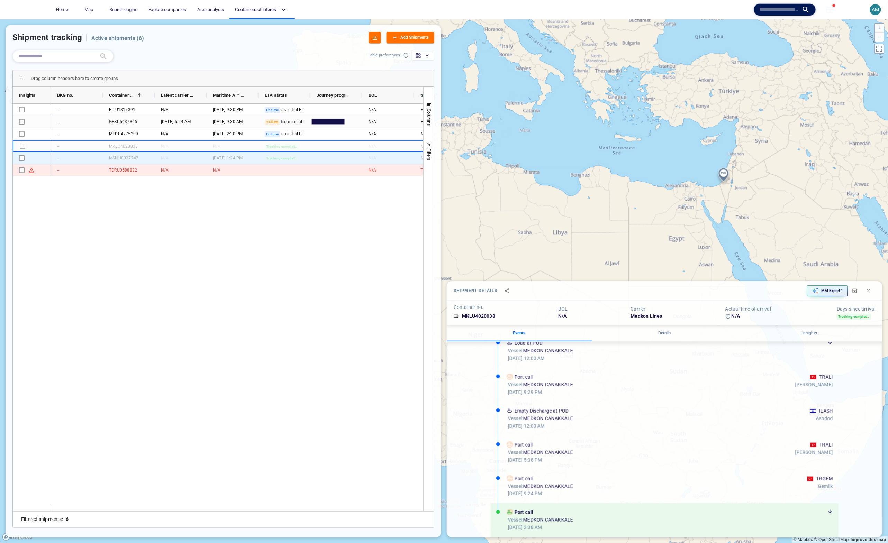
click at [135, 158] on div "MSNU8037747" at bounding box center [123, 158] width 29 height 6
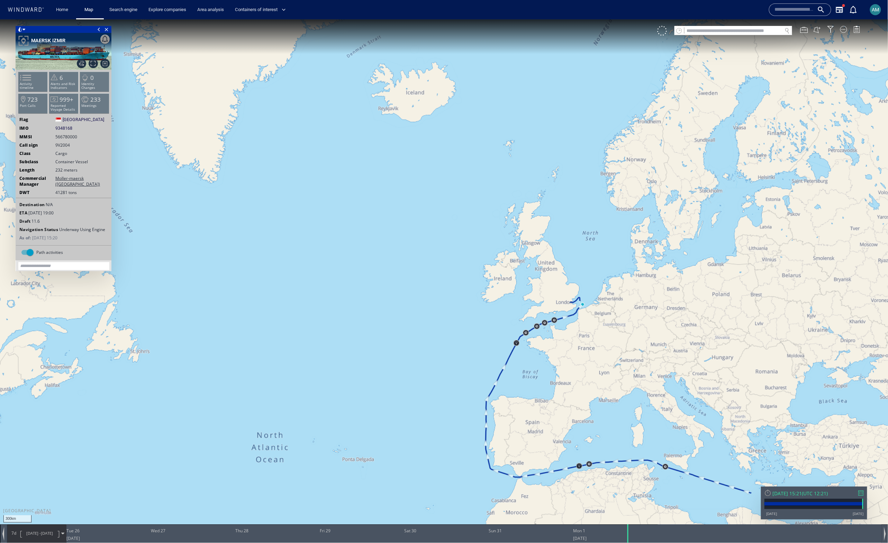
drag, startPoint x: 388, startPoint y: 278, endPoint x: 300, endPoint y: 152, distance: 153.7
click at [300, 152] on canvas "Map" at bounding box center [444, 277] width 888 height 517
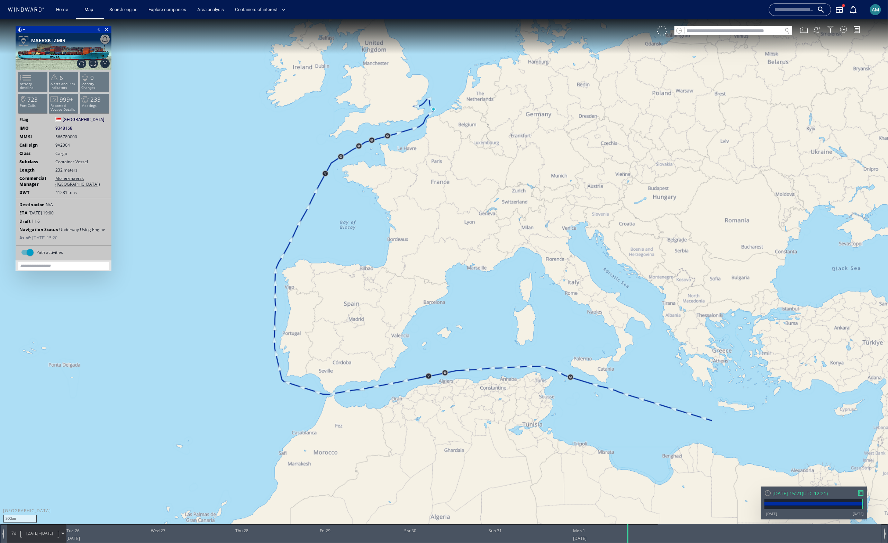
drag, startPoint x: 411, startPoint y: 200, endPoint x: 325, endPoint y: 270, distance: 110.4
click at [325, 270] on canvas "Map" at bounding box center [444, 277] width 888 height 517
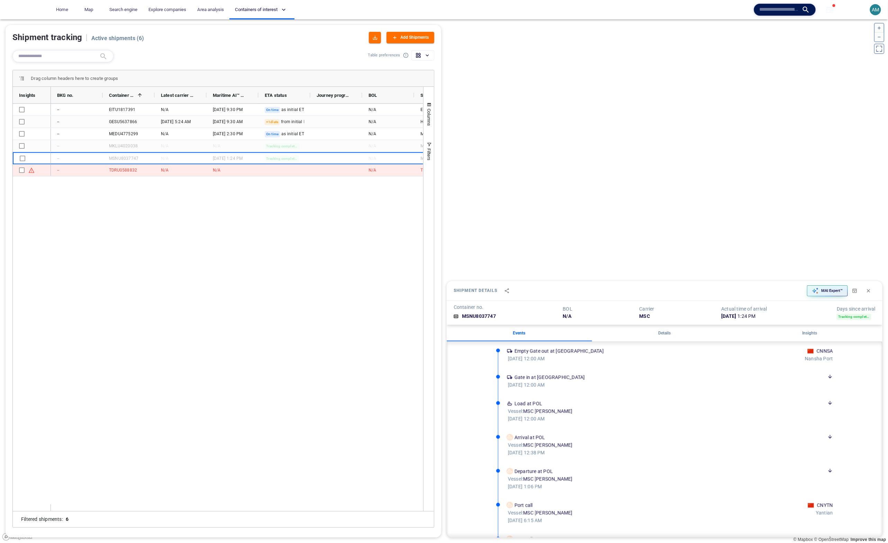
scroll to position [317, 0]
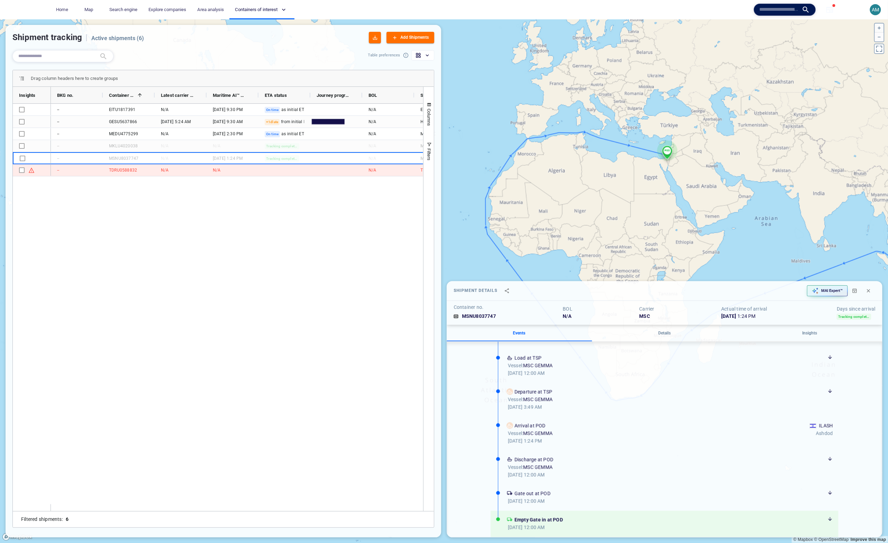
drag, startPoint x: 600, startPoint y: 149, endPoint x: 667, endPoint y: 169, distance: 69.4
click at [667, 169] on canvas "Map" at bounding box center [444, 281] width 888 height 524
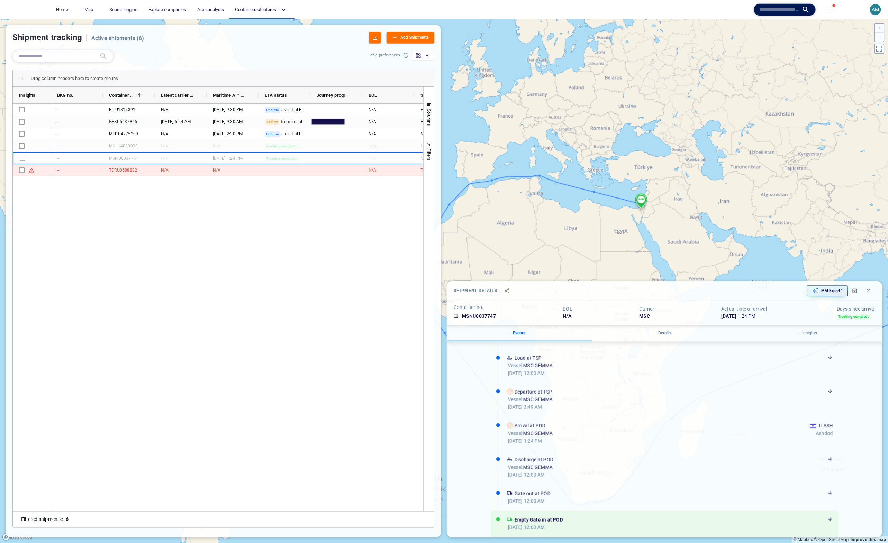
drag, startPoint x: 713, startPoint y: 234, endPoint x: 614, endPoint y: 111, distance: 157.9
click at [612, 110] on canvas "Map" at bounding box center [444, 281] width 888 height 524
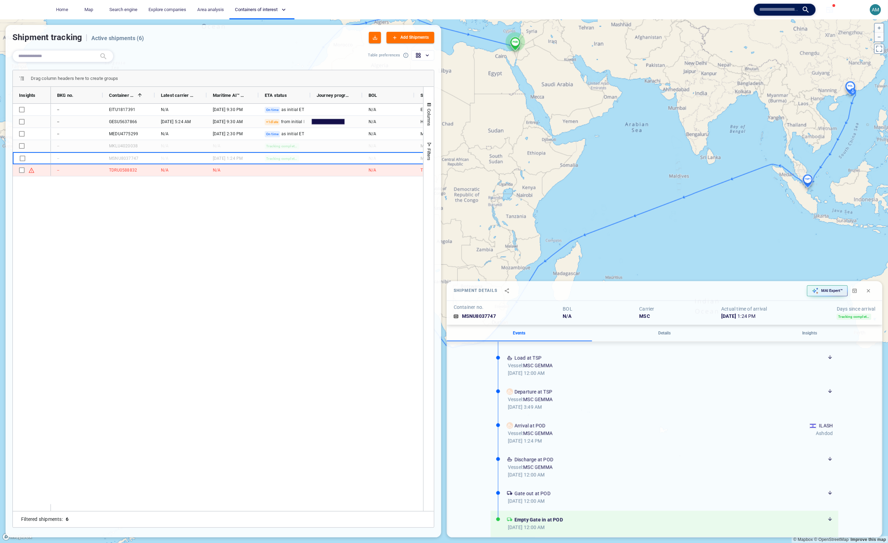
drag, startPoint x: 745, startPoint y: 190, endPoint x: 689, endPoint y: 136, distance: 77.3
click at [689, 136] on canvas "Map" at bounding box center [444, 281] width 888 height 524
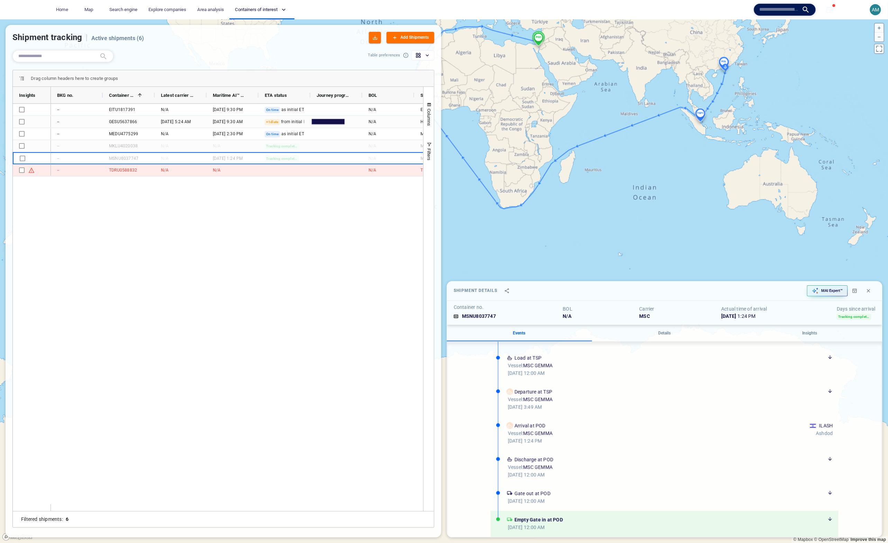
drag, startPoint x: 713, startPoint y: 156, endPoint x: 721, endPoint y: 179, distance: 24.8
click at [721, 179] on canvas "Map" at bounding box center [444, 281] width 888 height 524
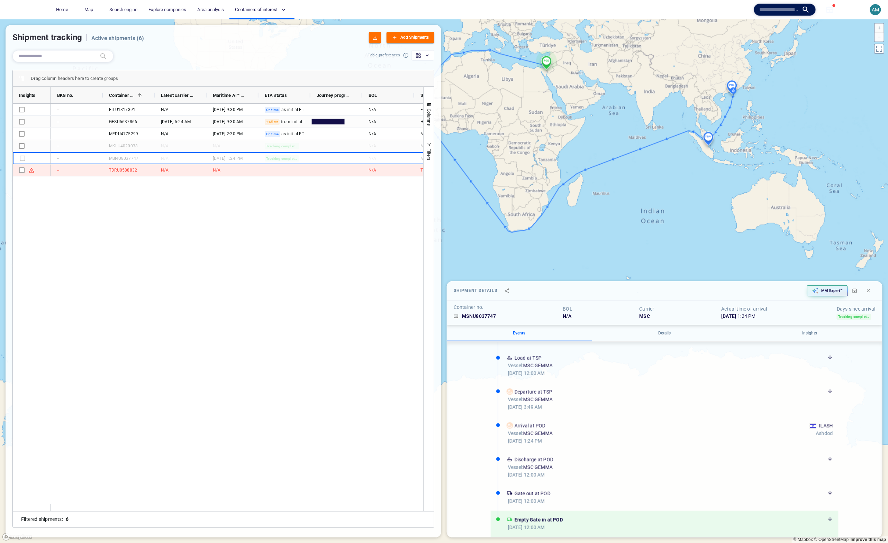
drag, startPoint x: 596, startPoint y: 126, endPoint x: 657, endPoint y: 178, distance: 80.3
click at [657, 178] on canvas "Map" at bounding box center [444, 281] width 888 height 524
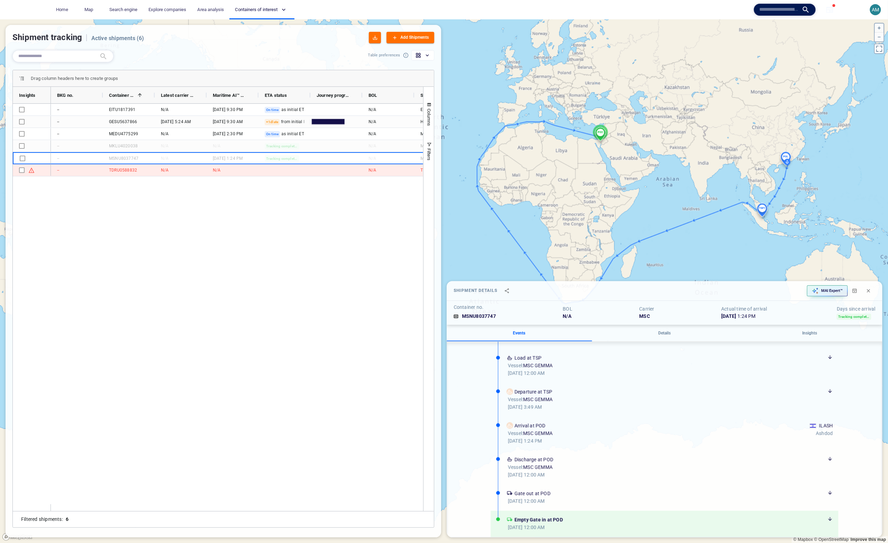
drag, startPoint x: 806, startPoint y: 190, endPoint x: 753, endPoint y: 169, distance: 56.7
click at [753, 169] on canvas "Map" at bounding box center [444, 281] width 888 height 524
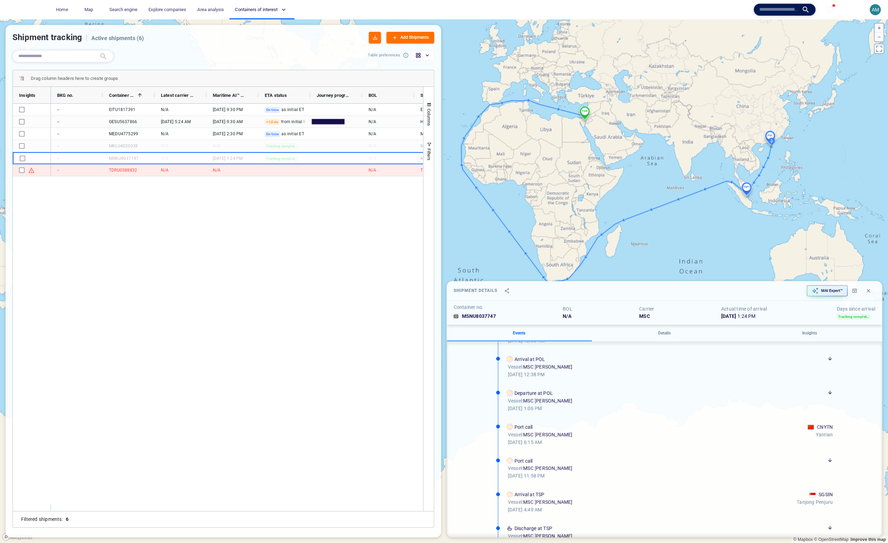
scroll to position [0, 0]
